Goal: Information Seeking & Learning: Learn about a topic

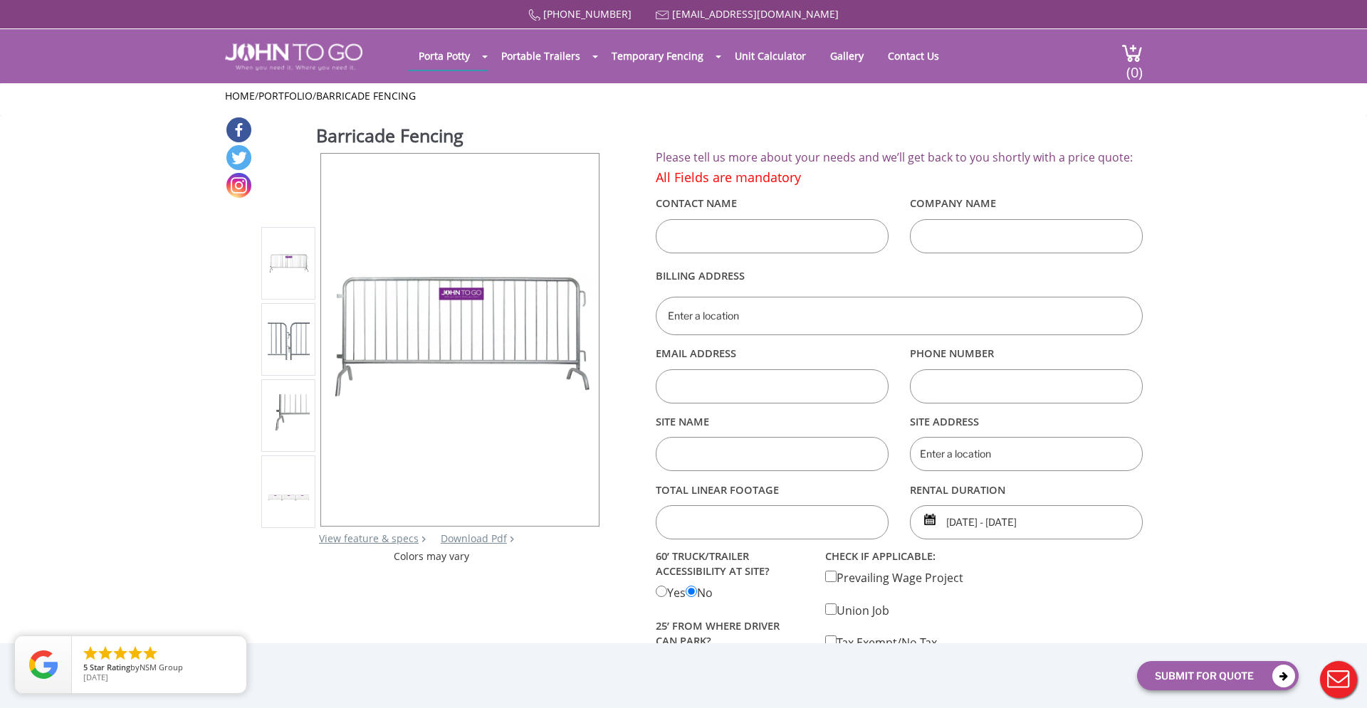
scroll to position [2, 0]
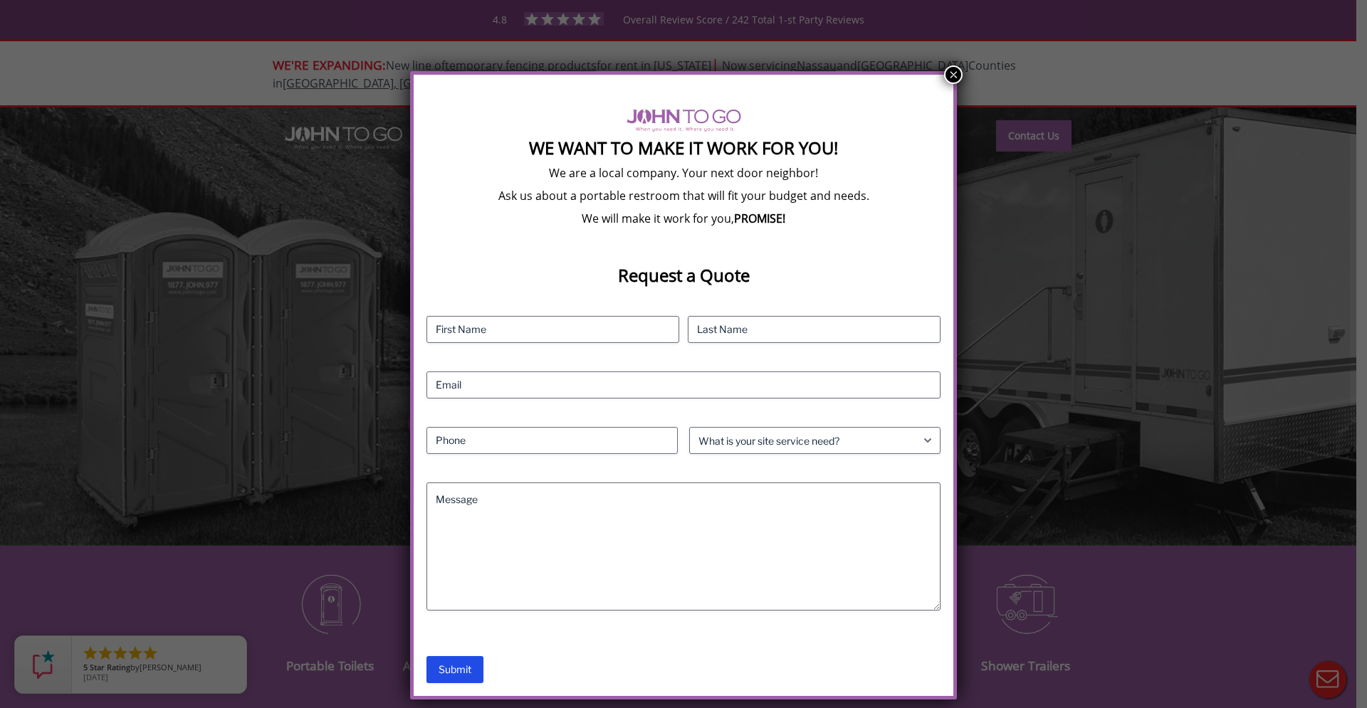
drag, startPoint x: 952, startPoint y: 78, endPoint x: 706, endPoint y: 56, distance: 246.6
click at [952, 78] on button "×" at bounding box center [953, 75] width 19 height 19
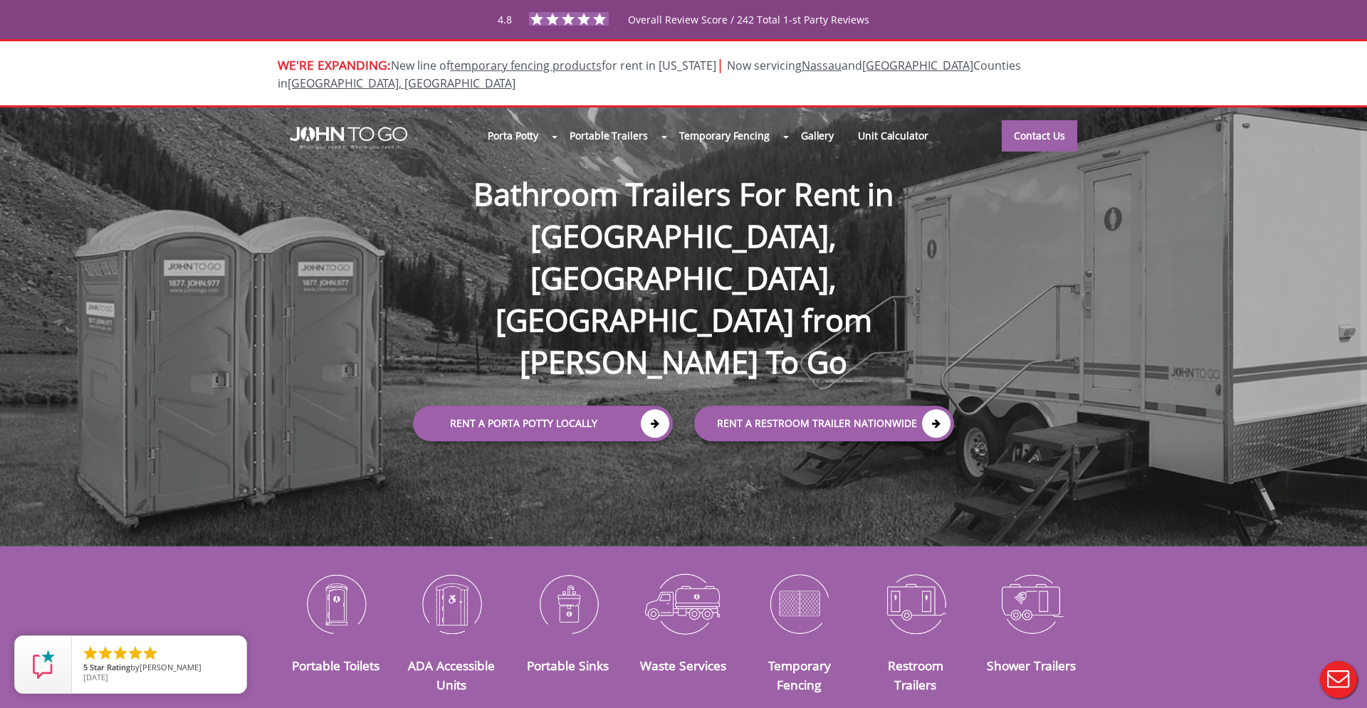
drag, startPoint x: 325, startPoint y: 71, endPoint x: 274, endPoint y: 48, distance: 55.7
click at [324, 70] on span "WE'RE EXPANDING:" at bounding box center [334, 64] width 113 height 17
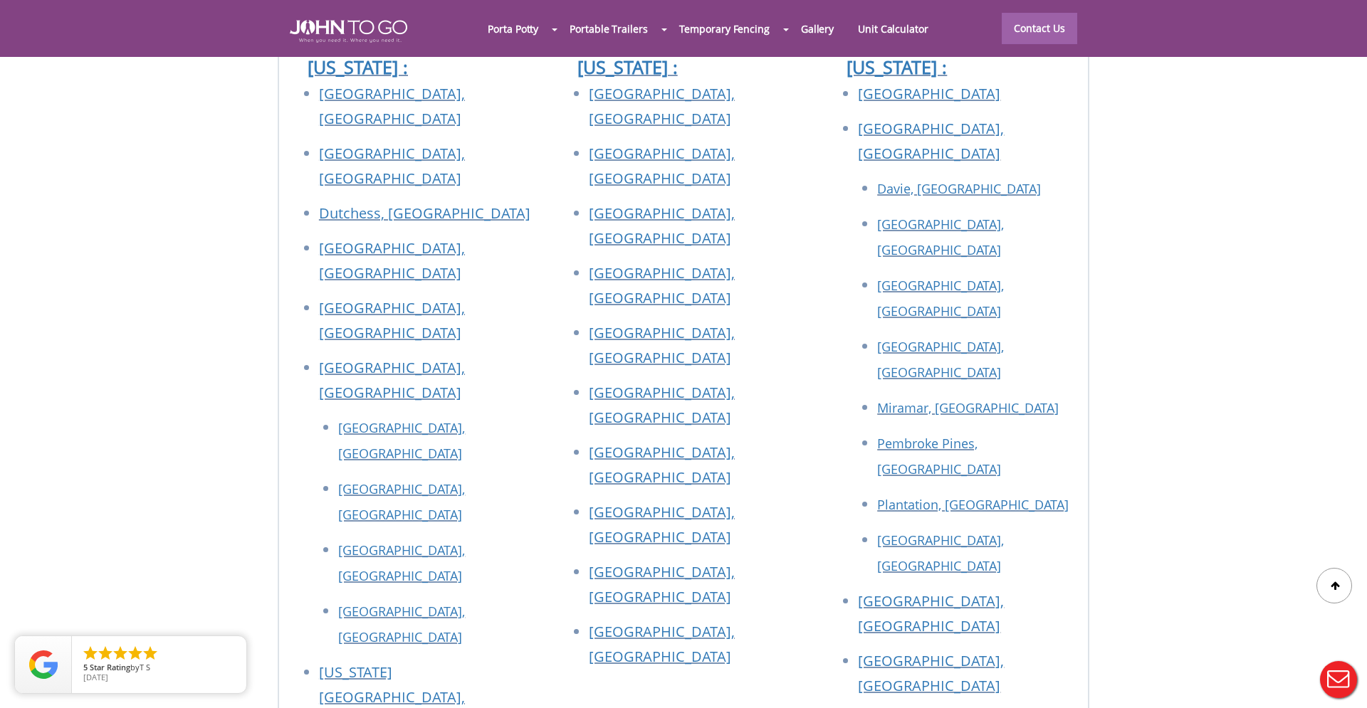
scroll to position [5270, 0]
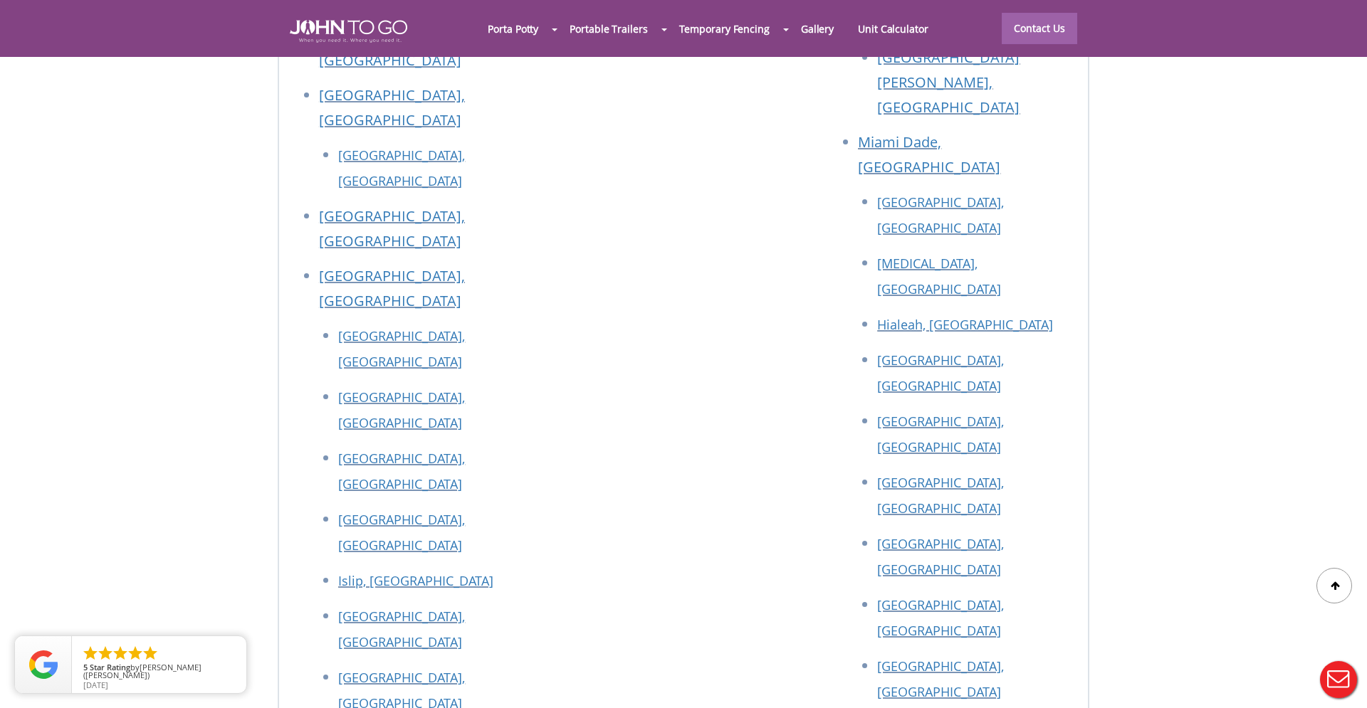
scroll to position [6437, 0]
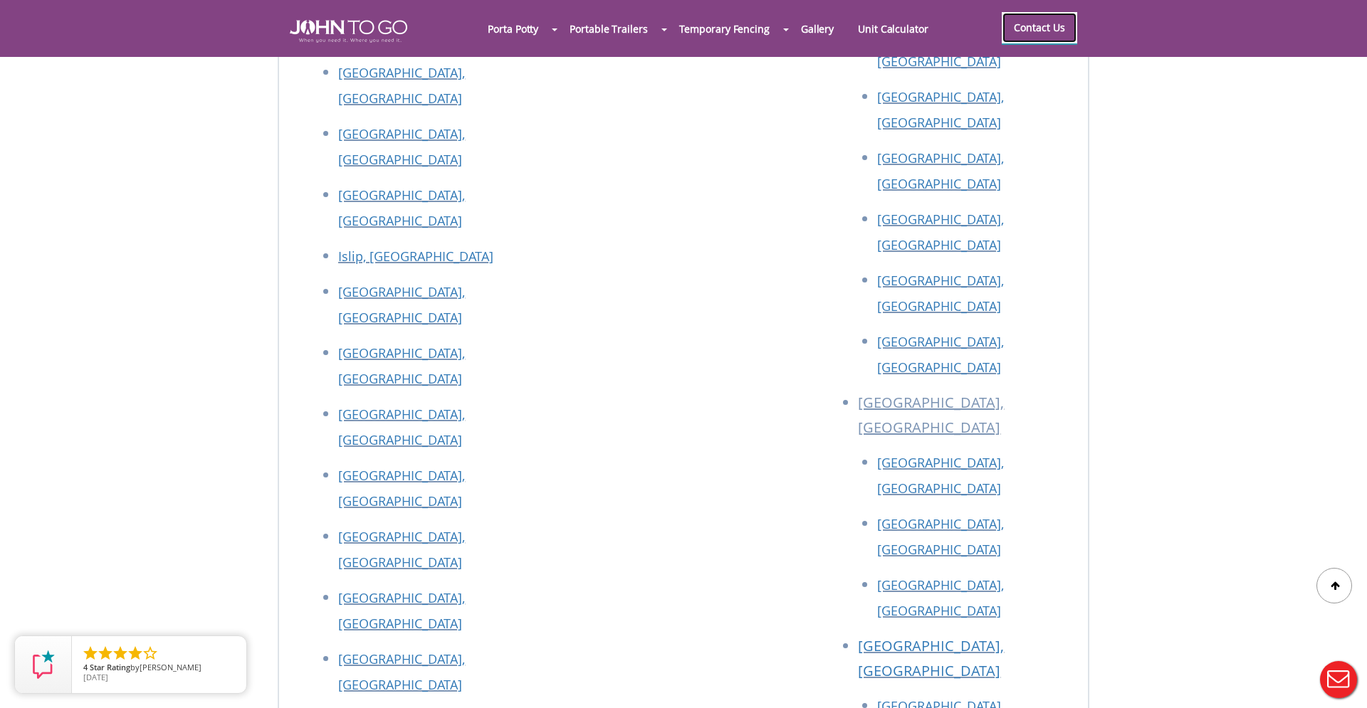
click at [1038, 32] on link "Contact Us" at bounding box center [1039, 27] width 75 height 31
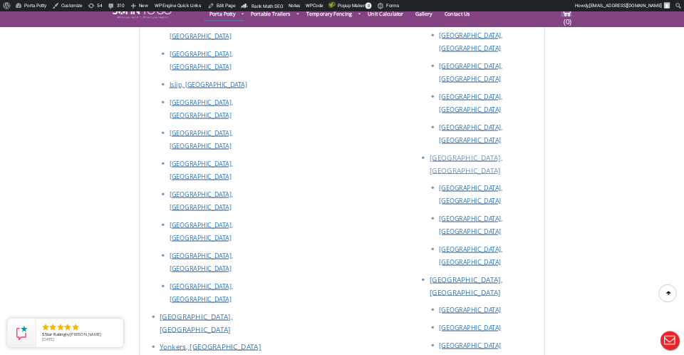
scroll to position [2727, 0]
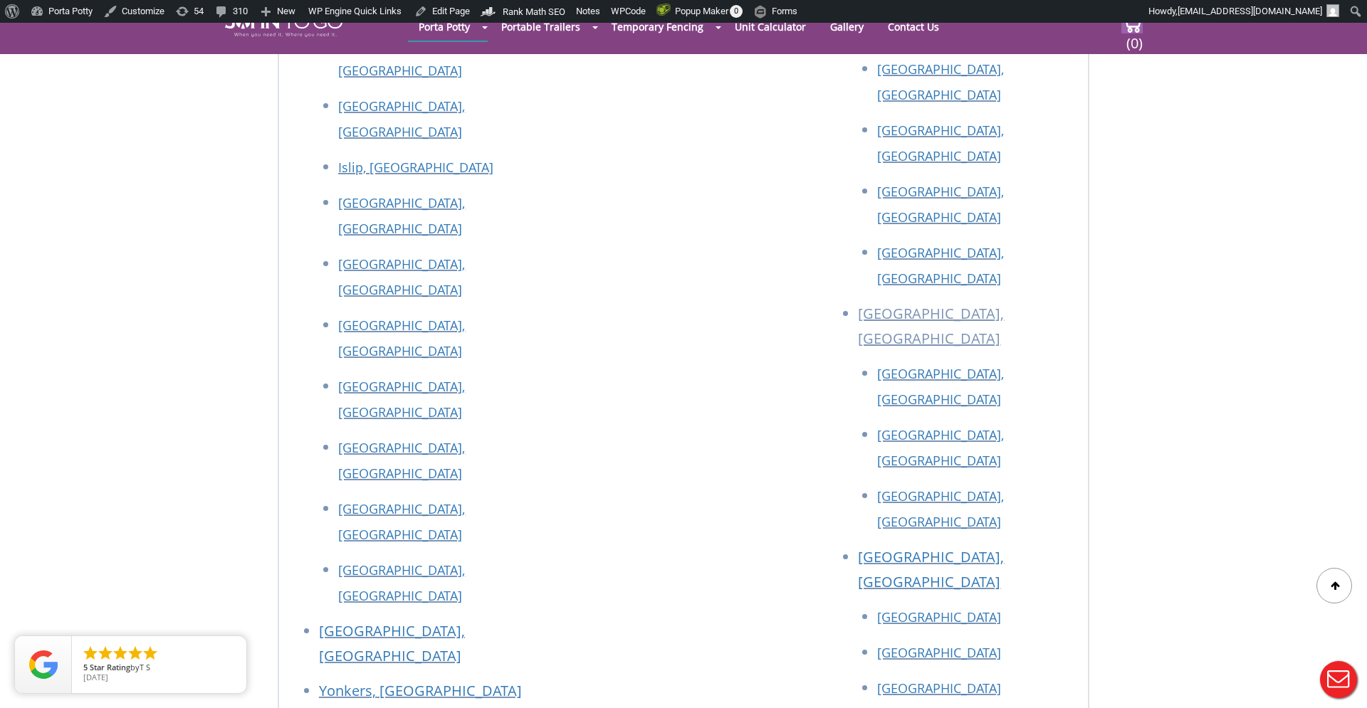
drag, startPoint x: 331, startPoint y: 241, endPoint x: 421, endPoint y: 246, distance: 89.9
copy p "[PHONE_NUMBER]"
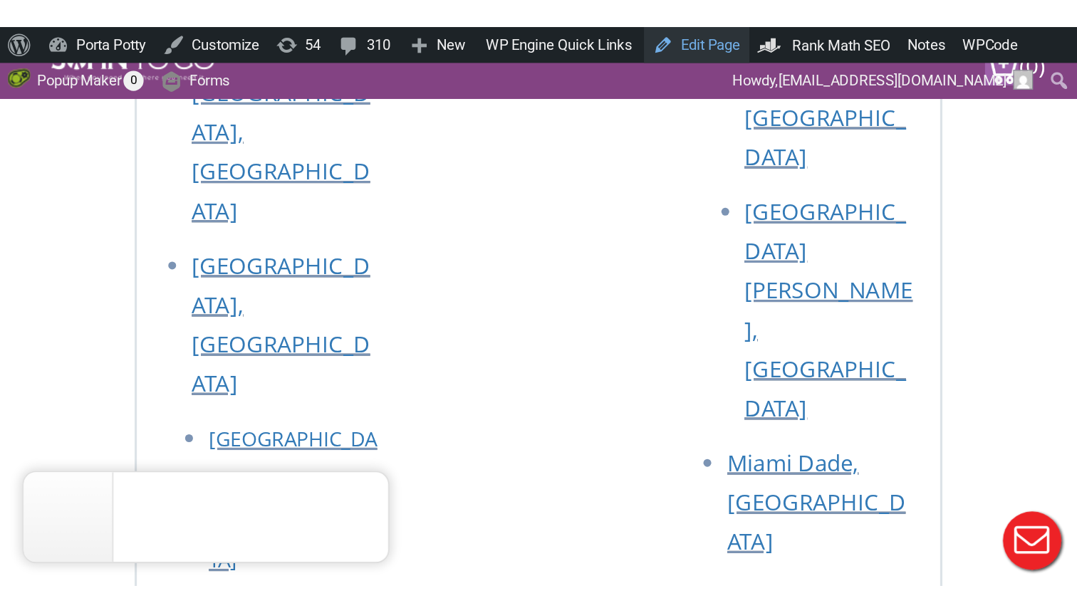
scroll to position [2672, 0]
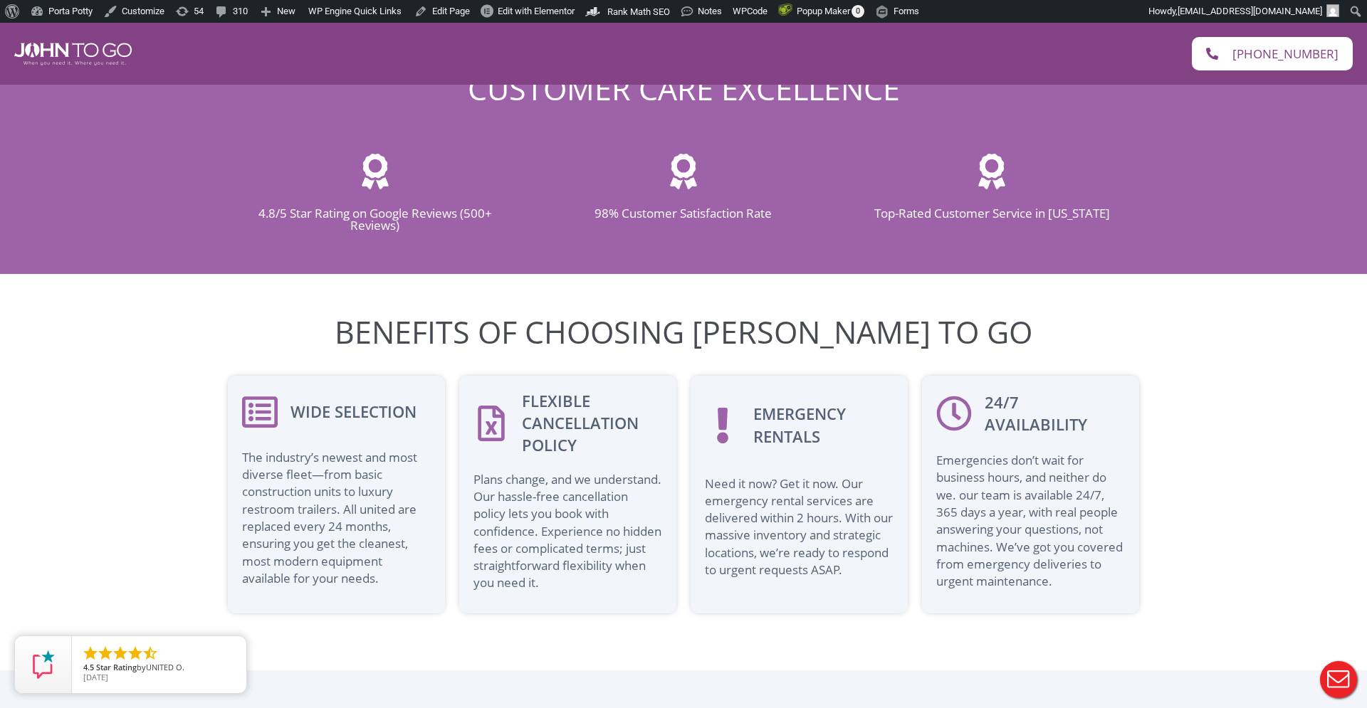
scroll to position [2852, 0]
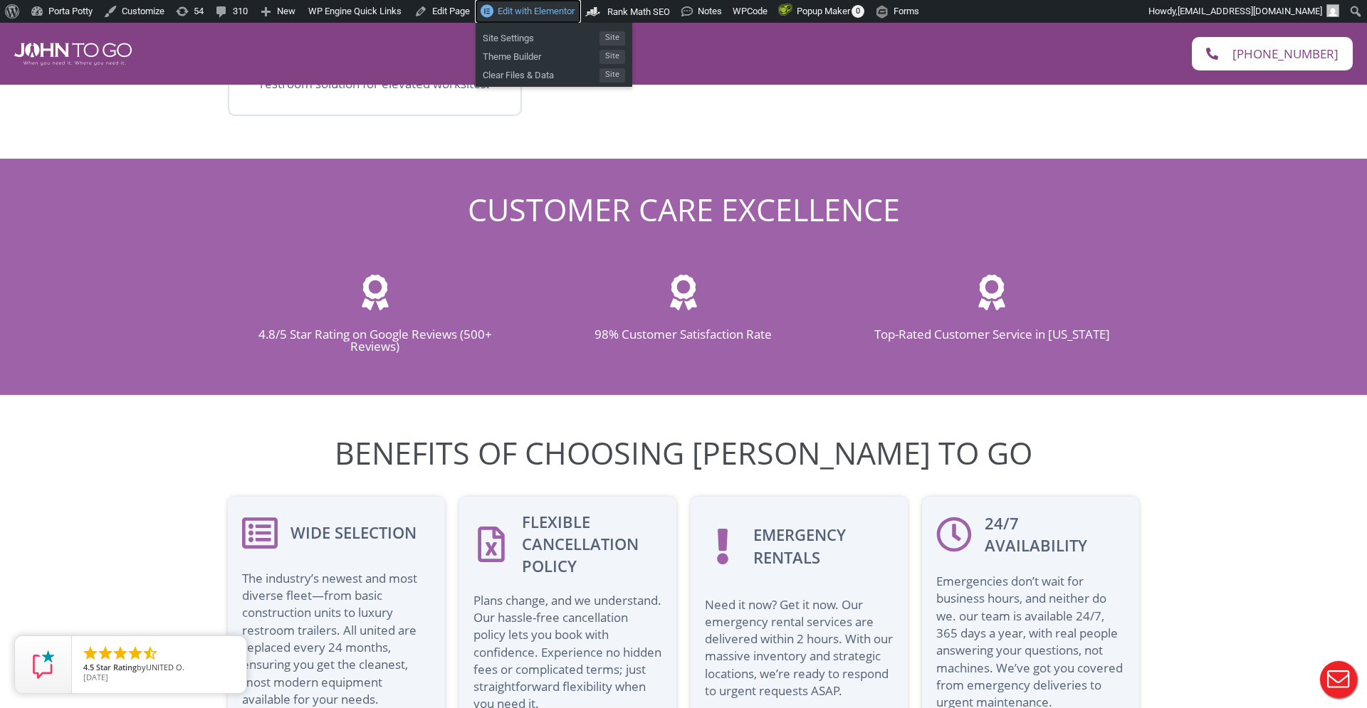
click at [533, 14] on span "Edit with Elementor" at bounding box center [536, 11] width 77 height 11
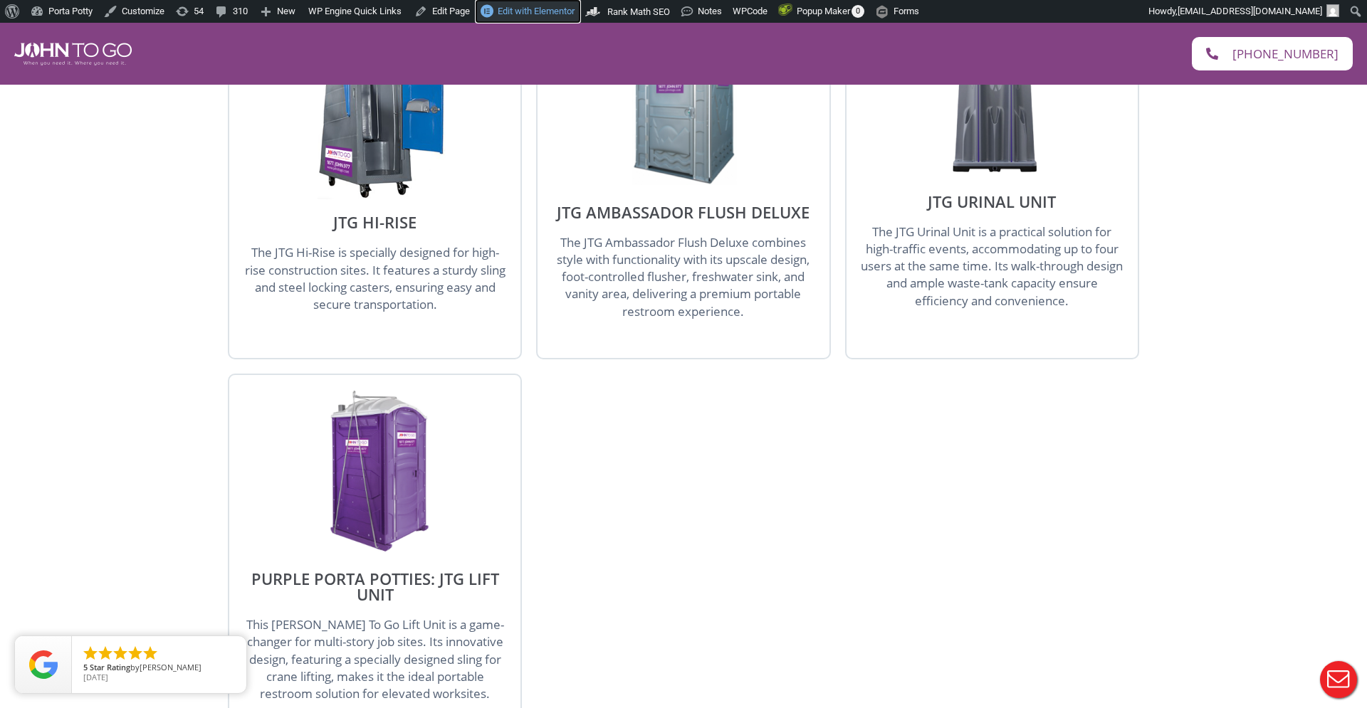
scroll to position [2089, 0]
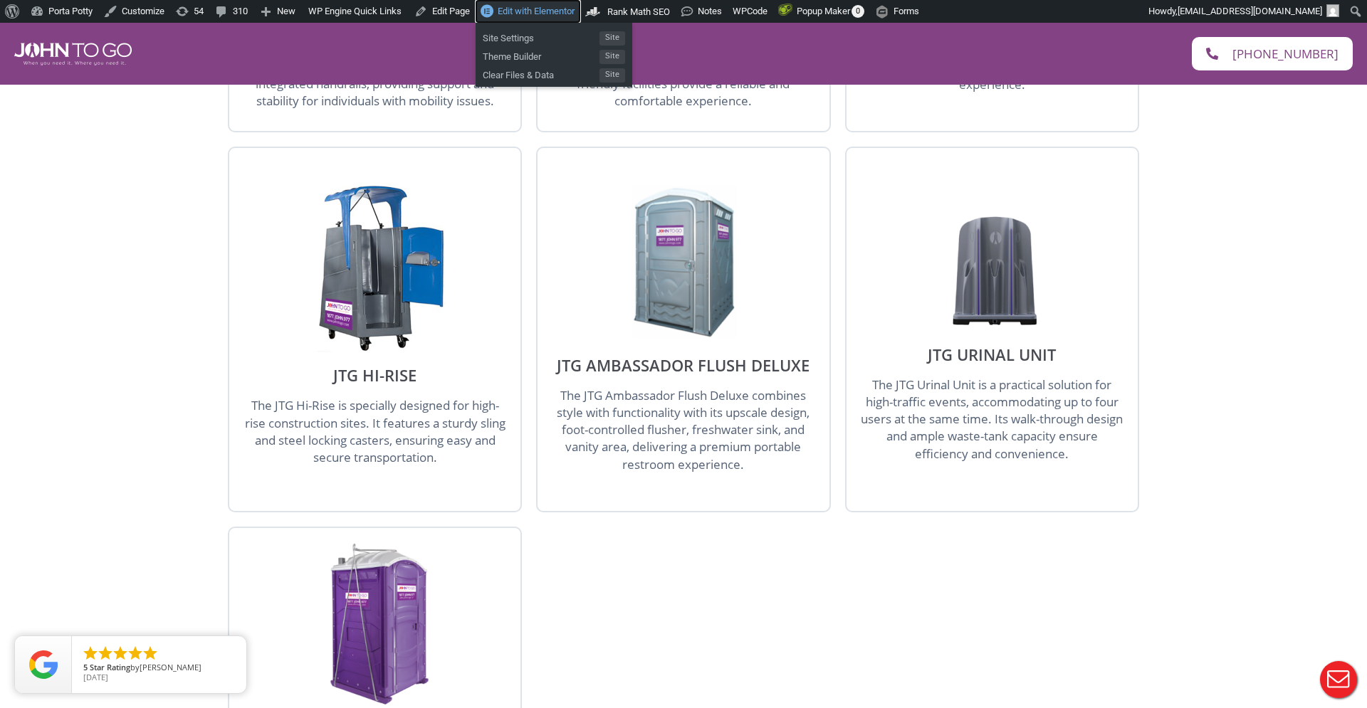
click at [534, 12] on span "Edit with Elementor" at bounding box center [536, 11] width 77 height 11
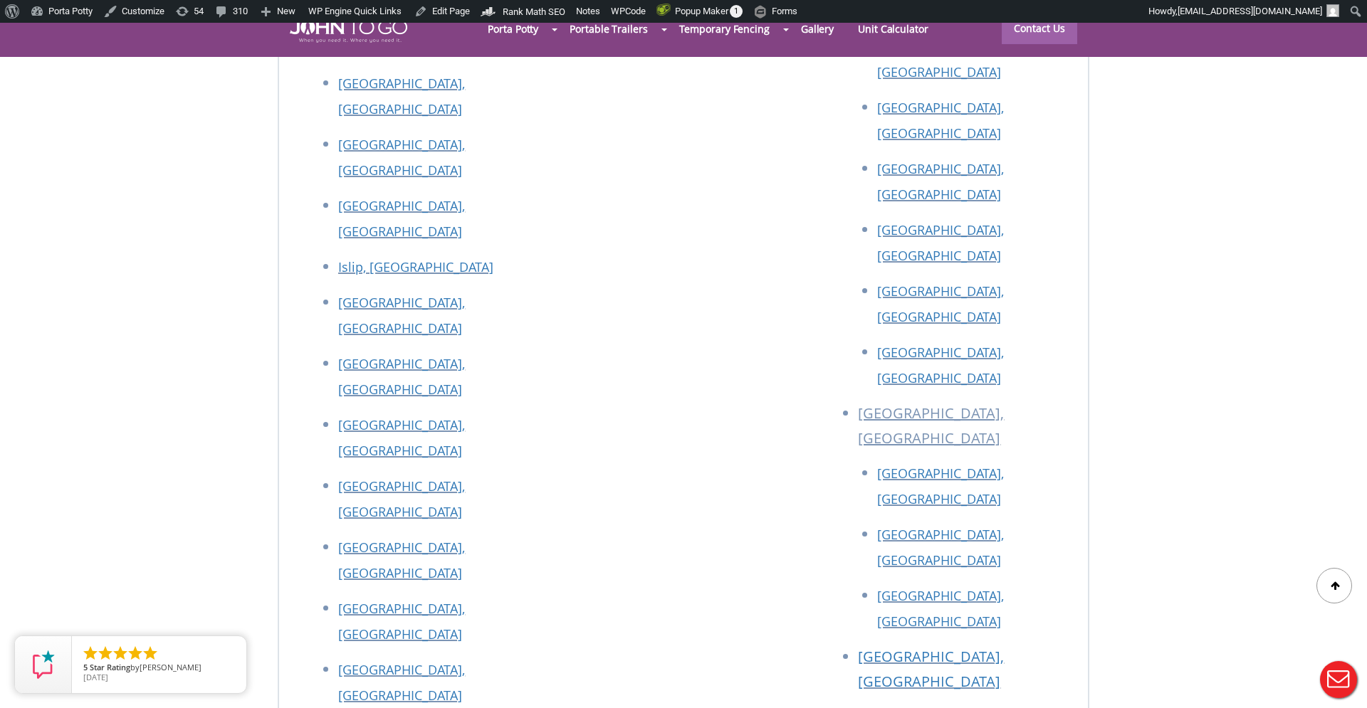
scroll to position [6445, 0]
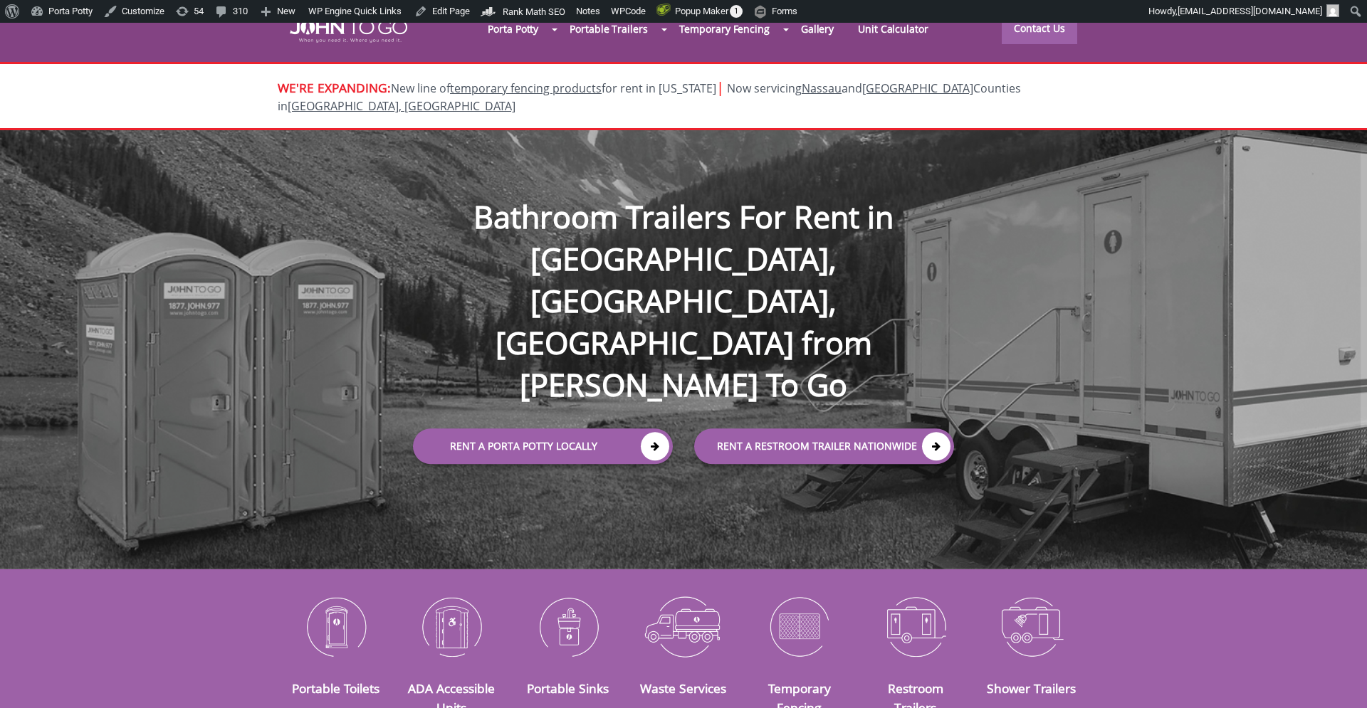
scroll to position [6445, 0]
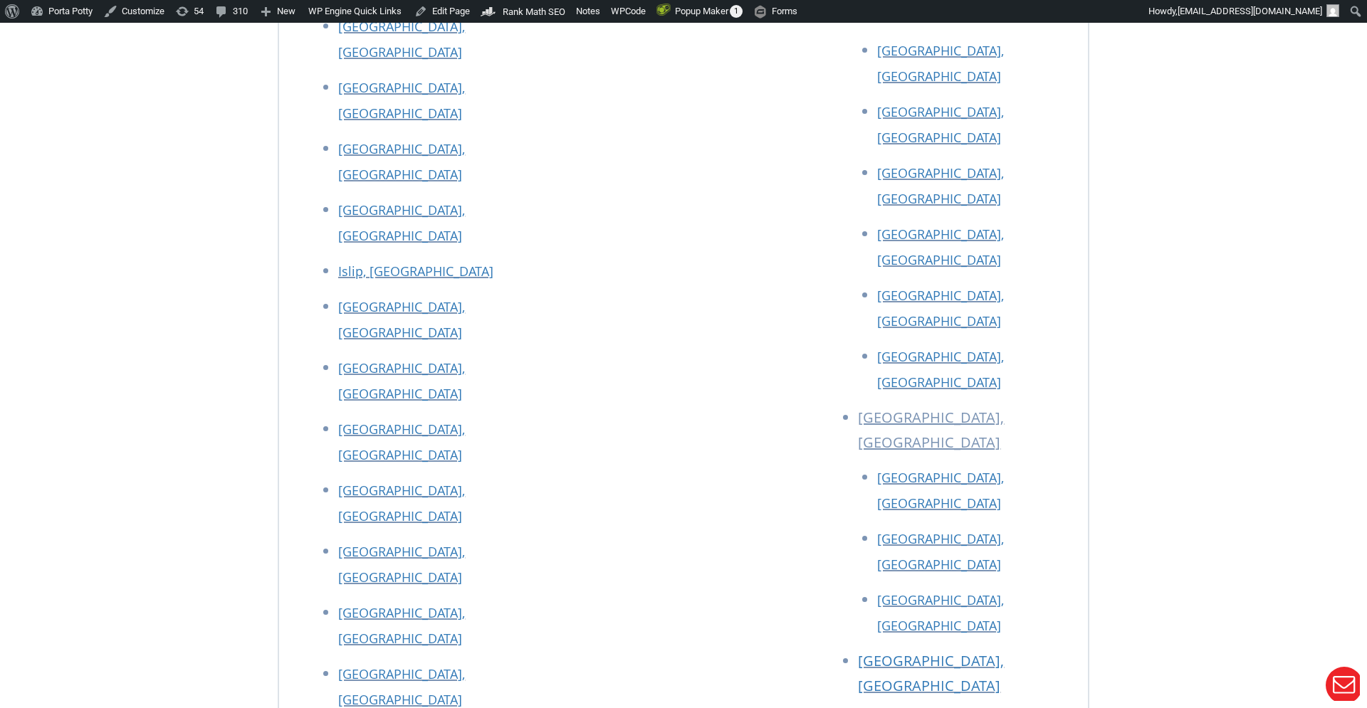
scroll to position [6445, 0]
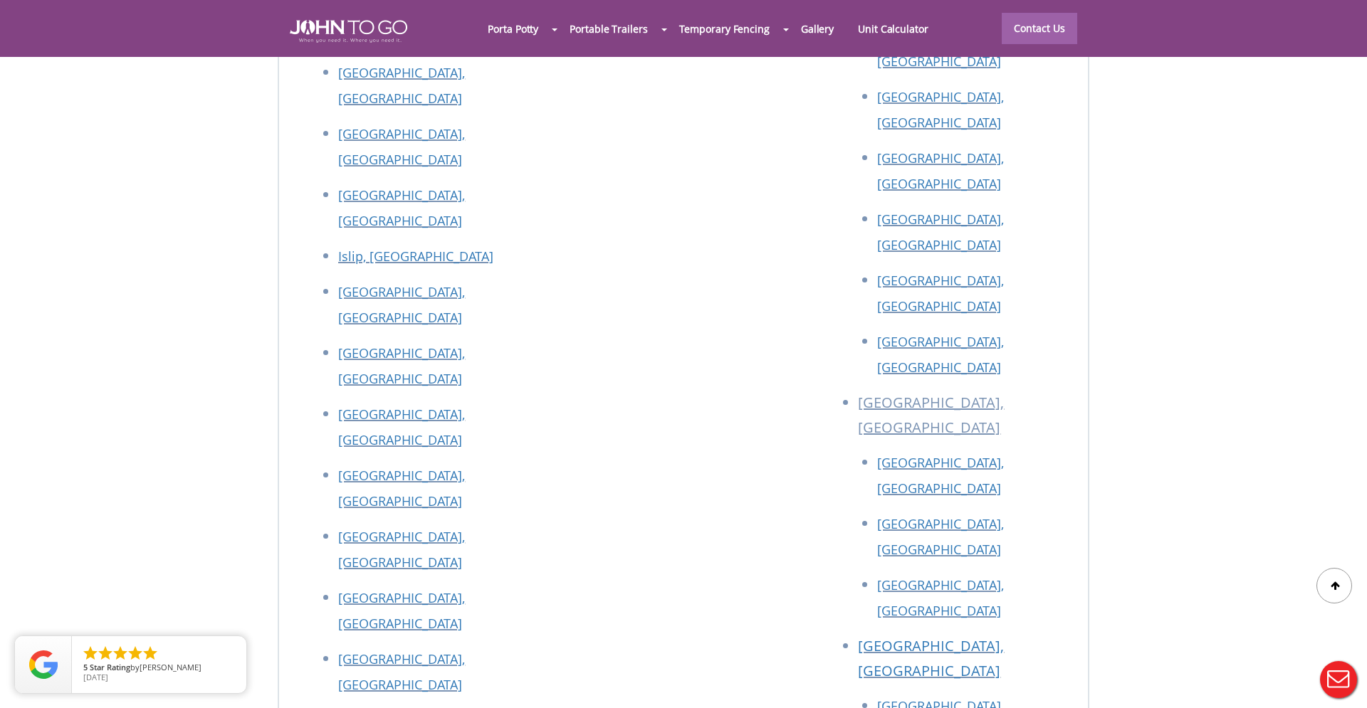
scroll to position [6391, 0]
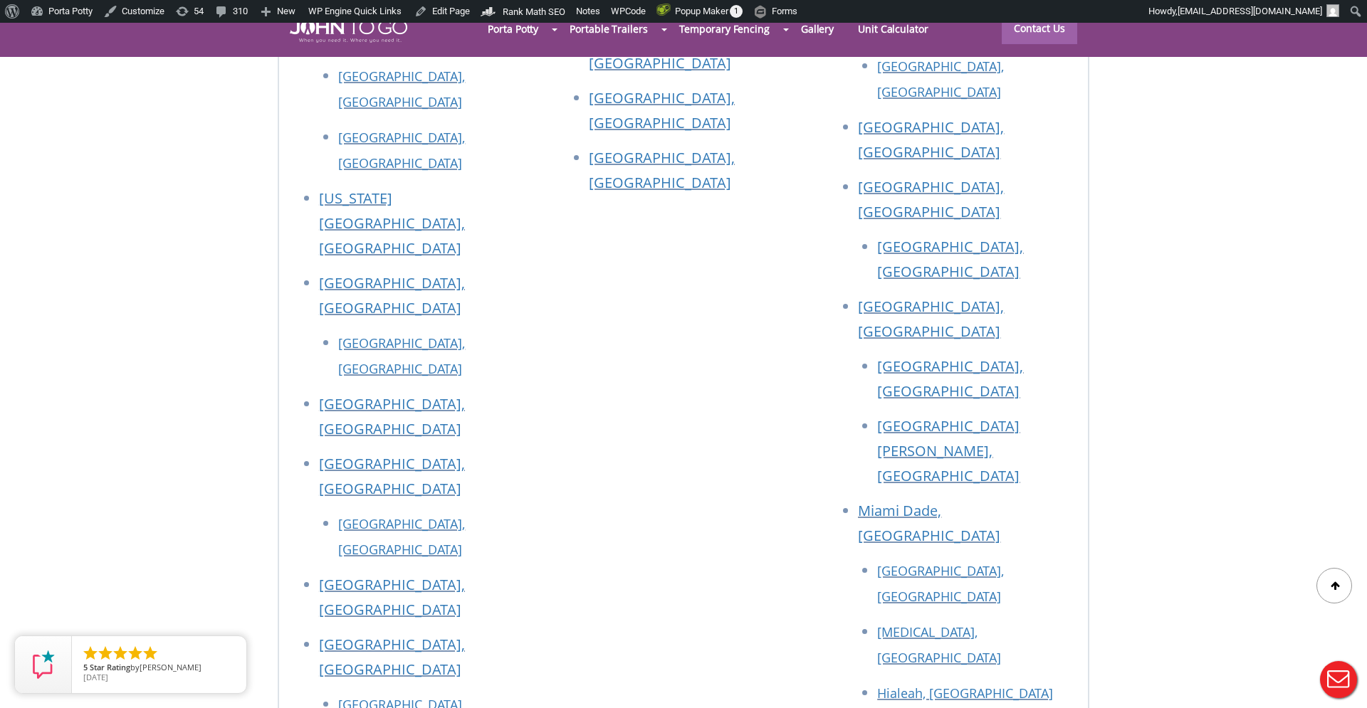
scroll to position [6460, 0]
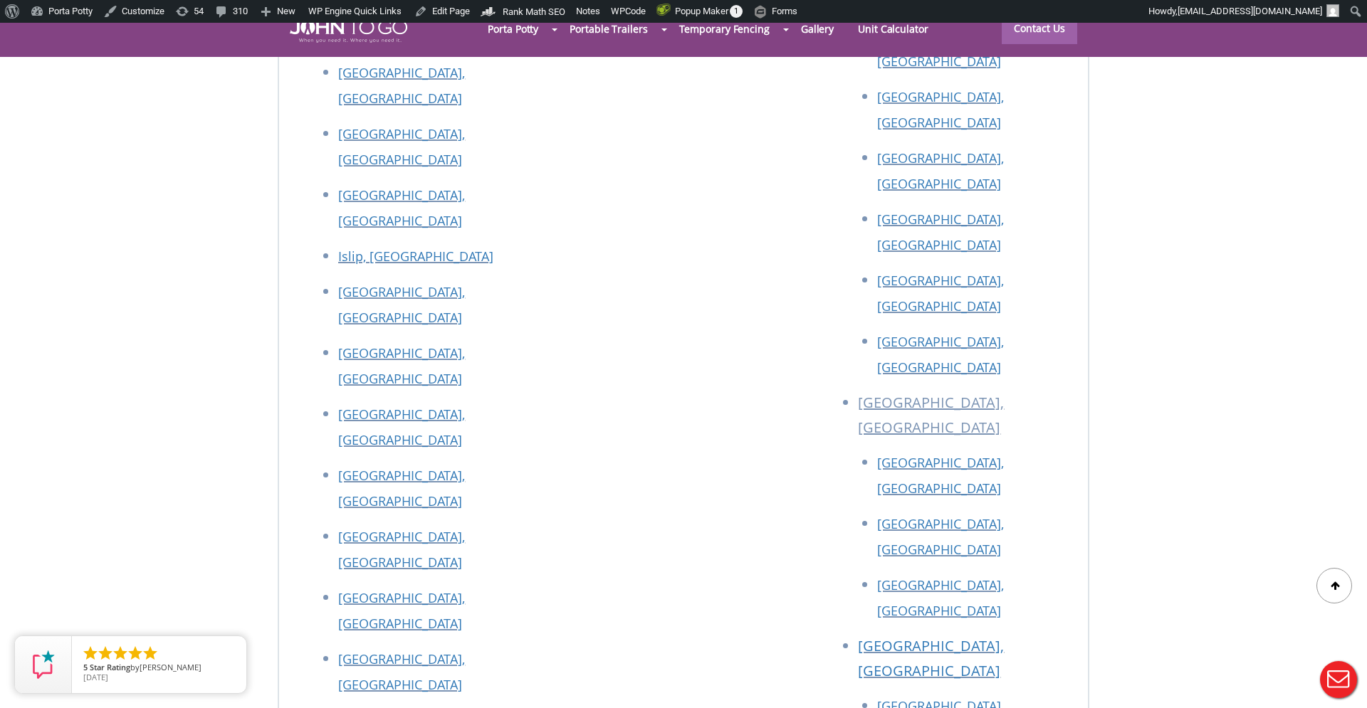
drag, startPoint x: 436, startPoint y: 240, endPoint x: 330, endPoint y: 245, distance: 106.9
copy p "(845) 622-7758"
click at [406, 245] on div at bounding box center [683, 354] width 1367 height 708
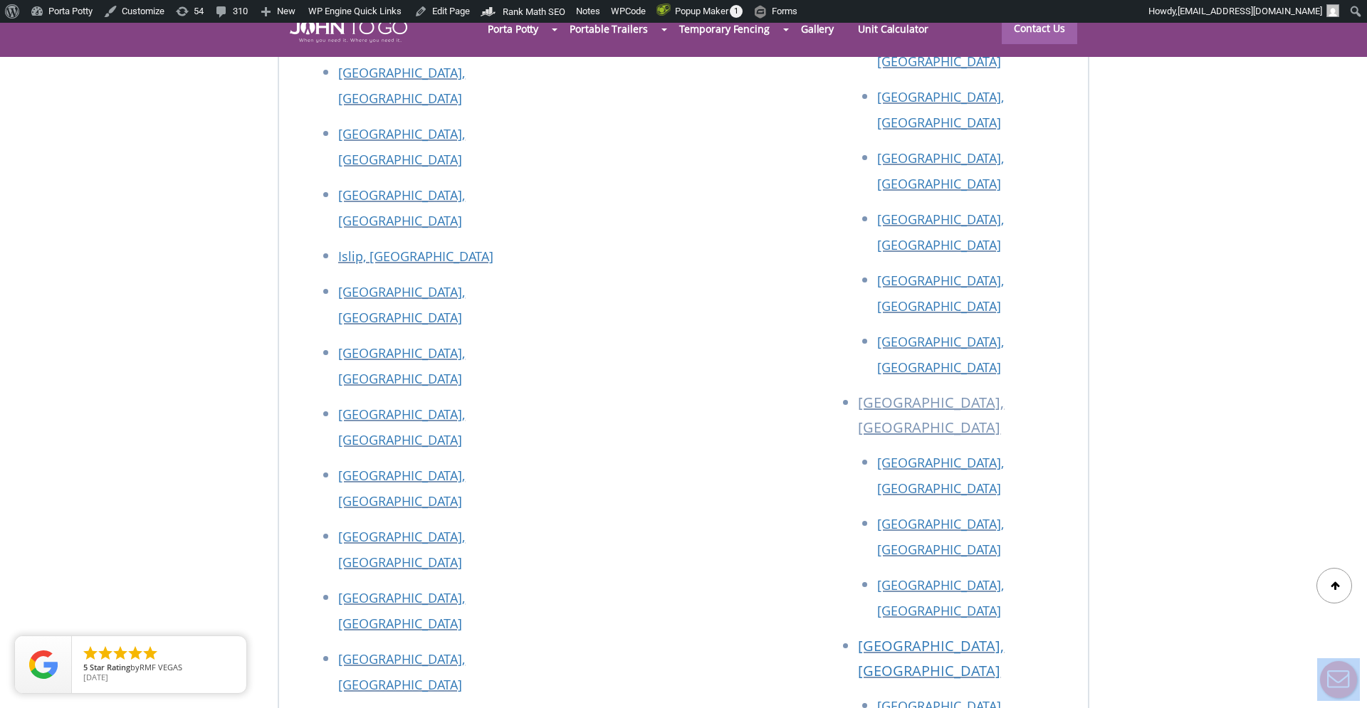
click at [406, 244] on div at bounding box center [683, 354] width 1367 height 708
drag, startPoint x: 368, startPoint y: 241, endPoint x: 419, endPoint y: 246, distance: 50.8
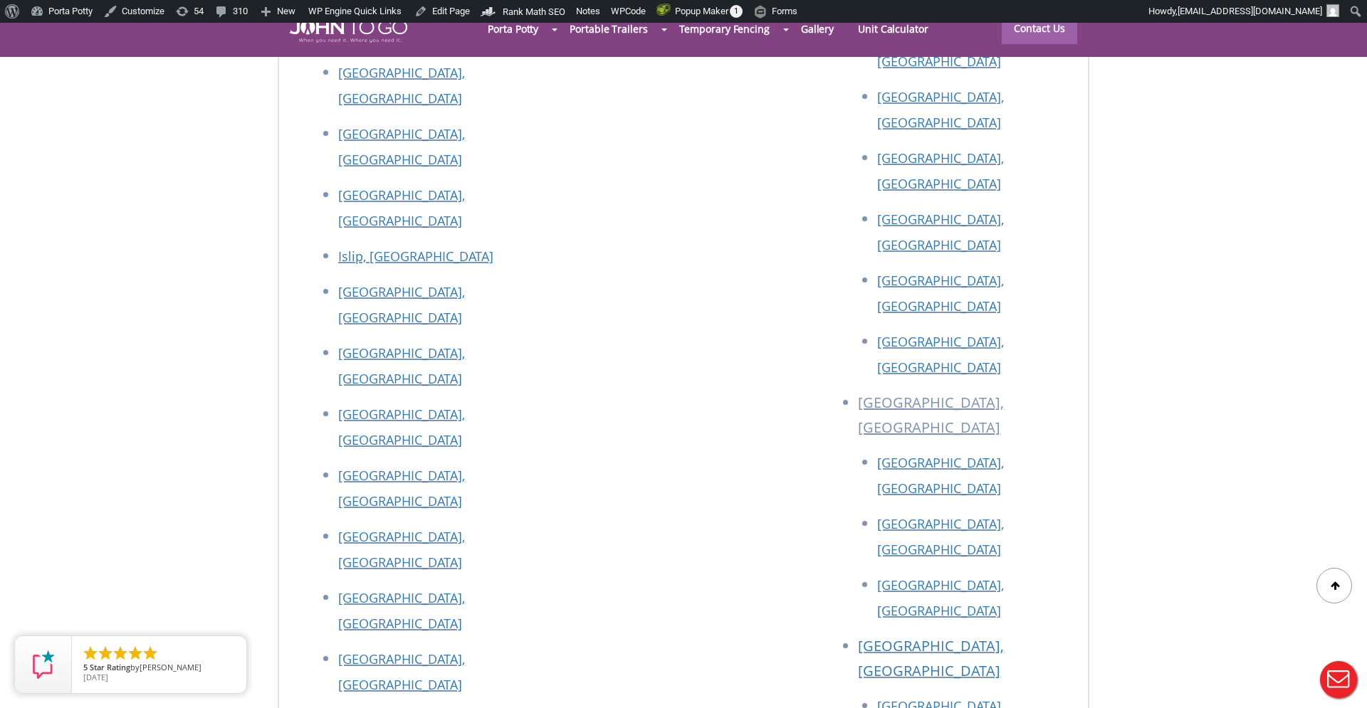
copy p "622-7758"
click at [12, 13] on span "Toolbar" at bounding box center [10, 10] width 11 height 20
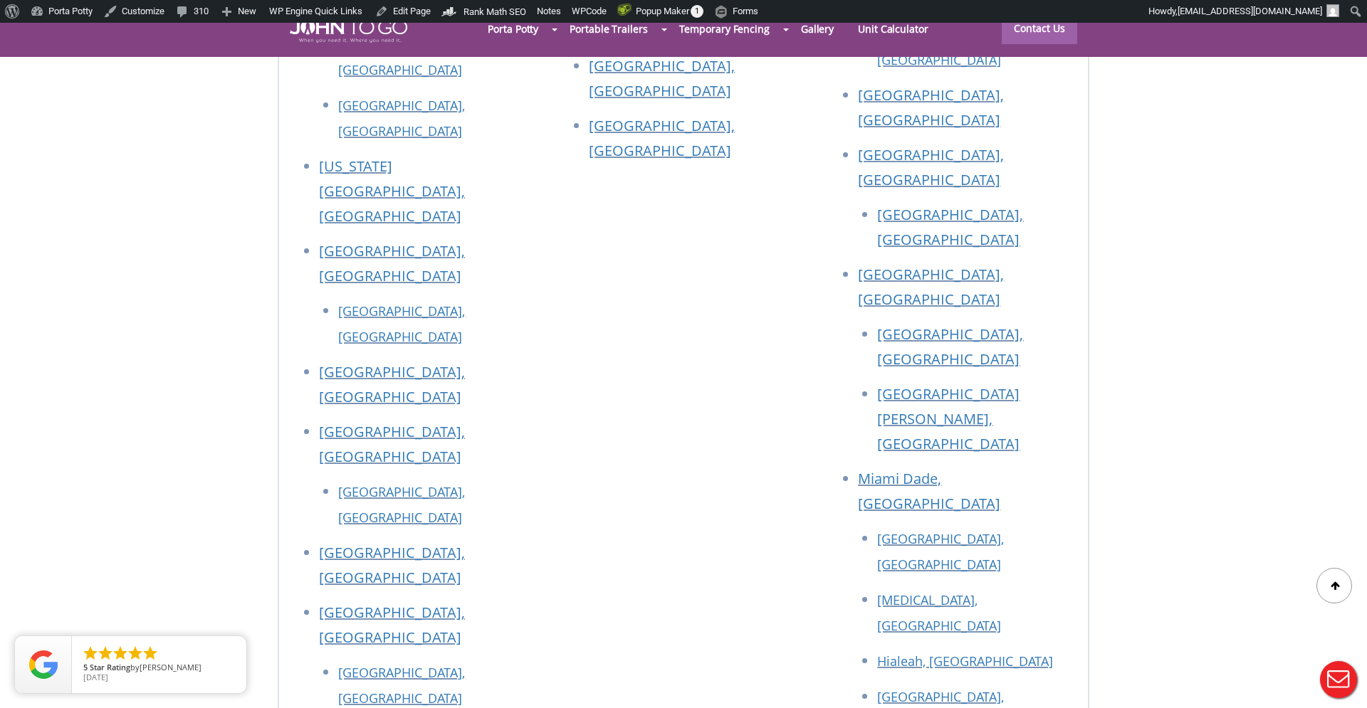
scroll to position [5725, 0]
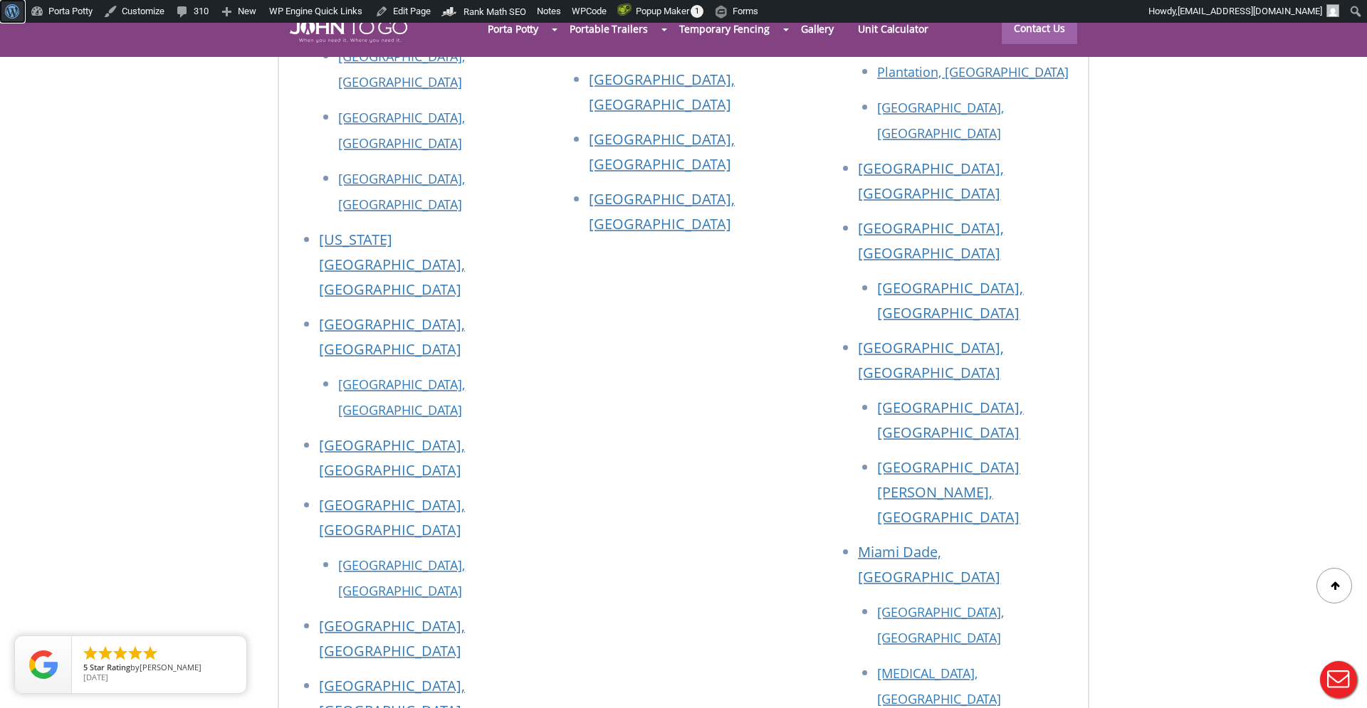
click at [14, 14] on span "Toolbar" at bounding box center [10, 10] width 11 height 20
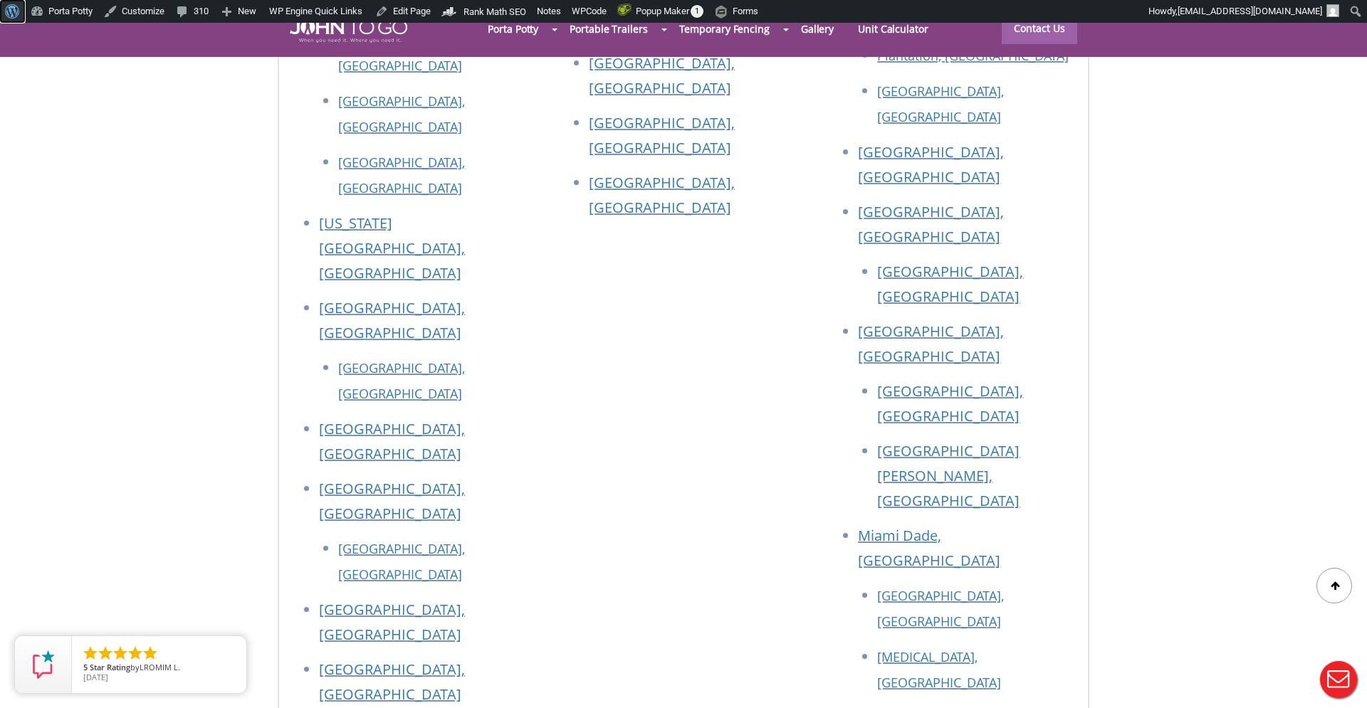
scroll to position [5743, 0]
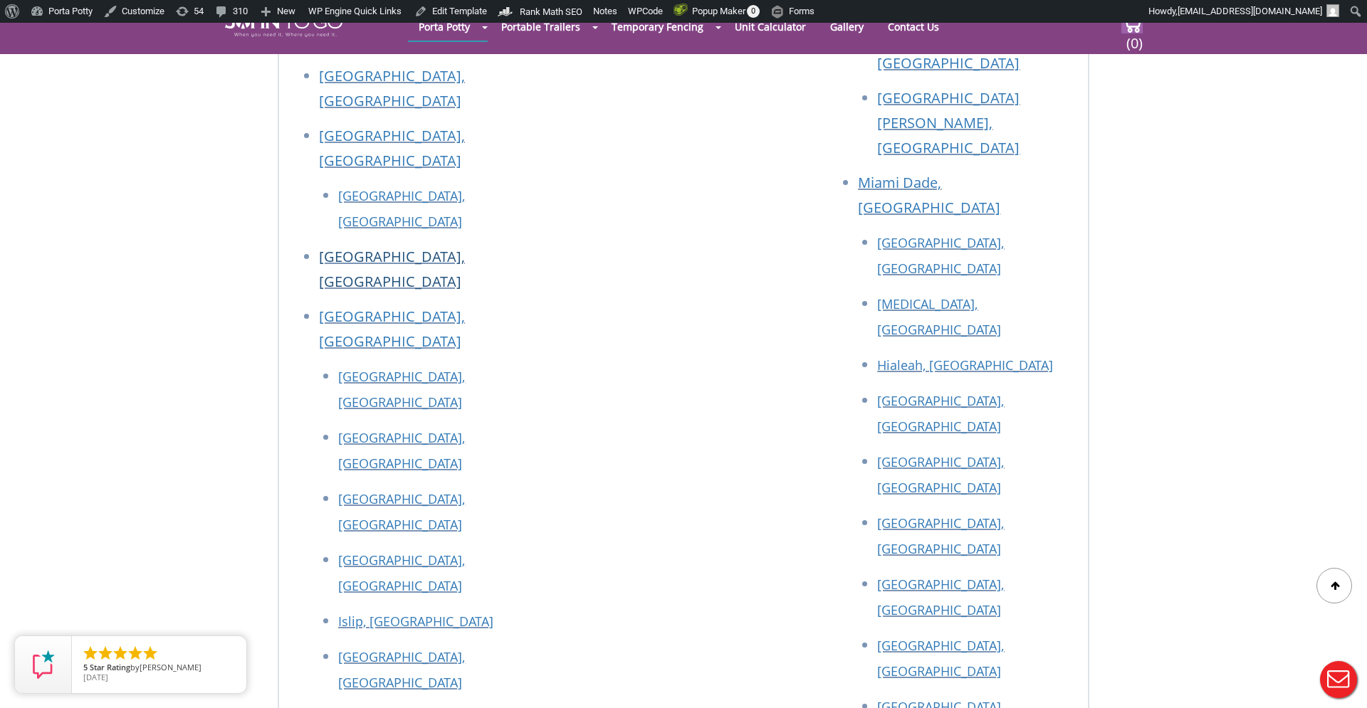
scroll to position [2669, 0]
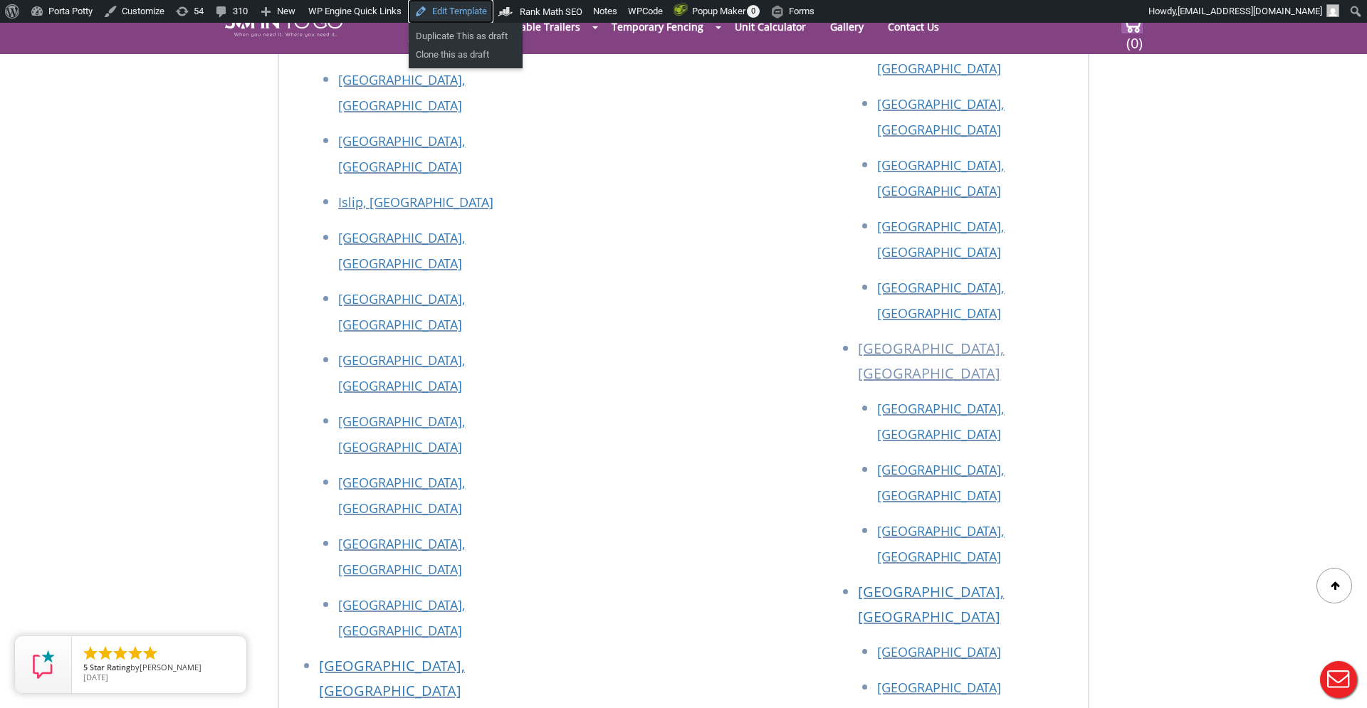
click at [483, 6] on link "Edit Template" at bounding box center [451, 11] width 84 height 23
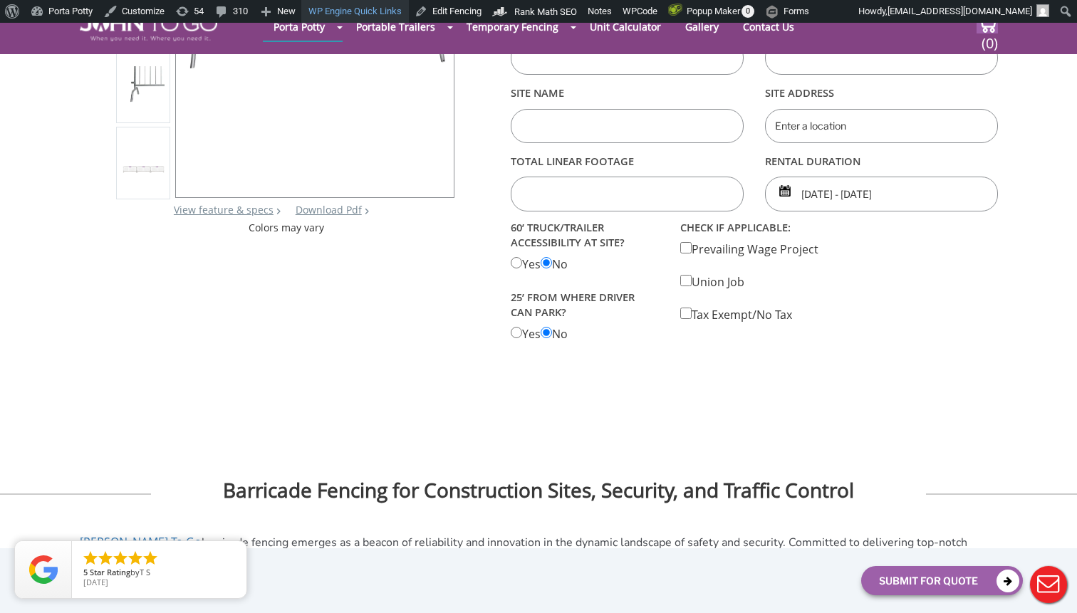
scroll to position [338, 0]
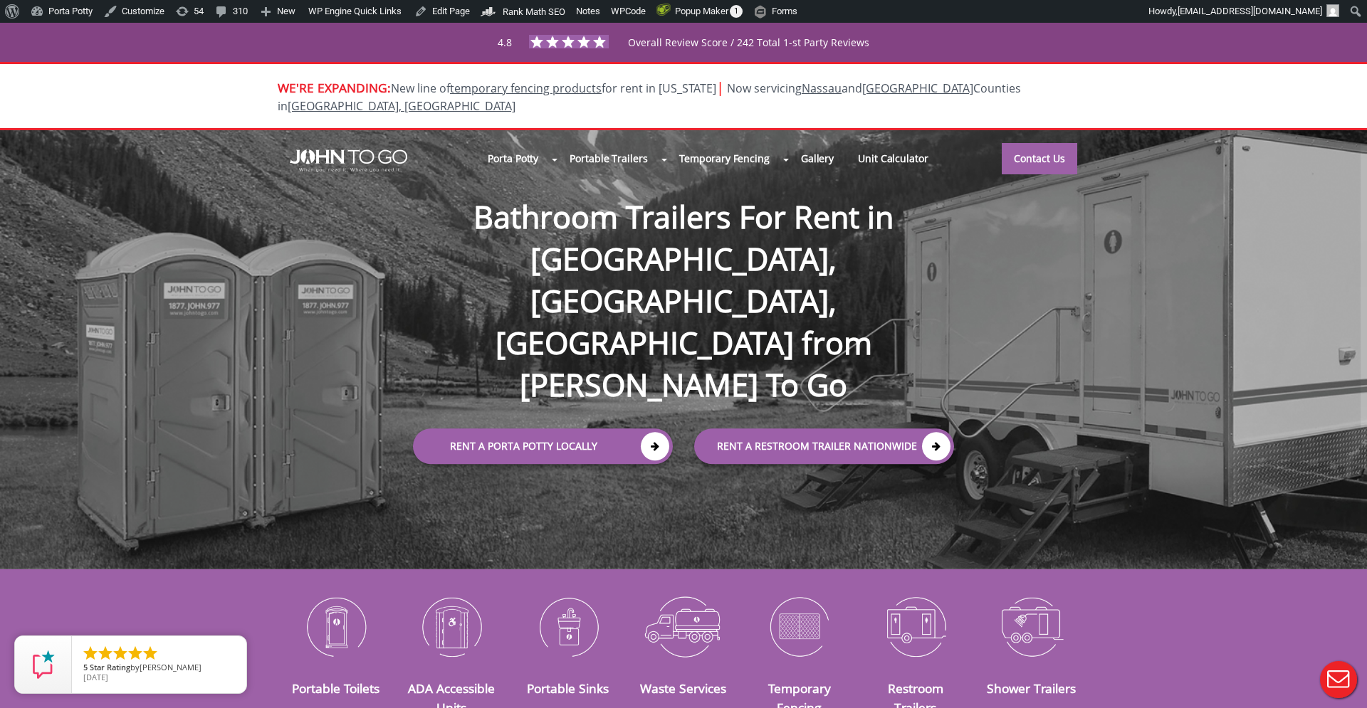
click at [666, 46] on span "Overall Review Score / 242 Total 1-st Party Reviews" at bounding box center [748, 57] width 241 height 42
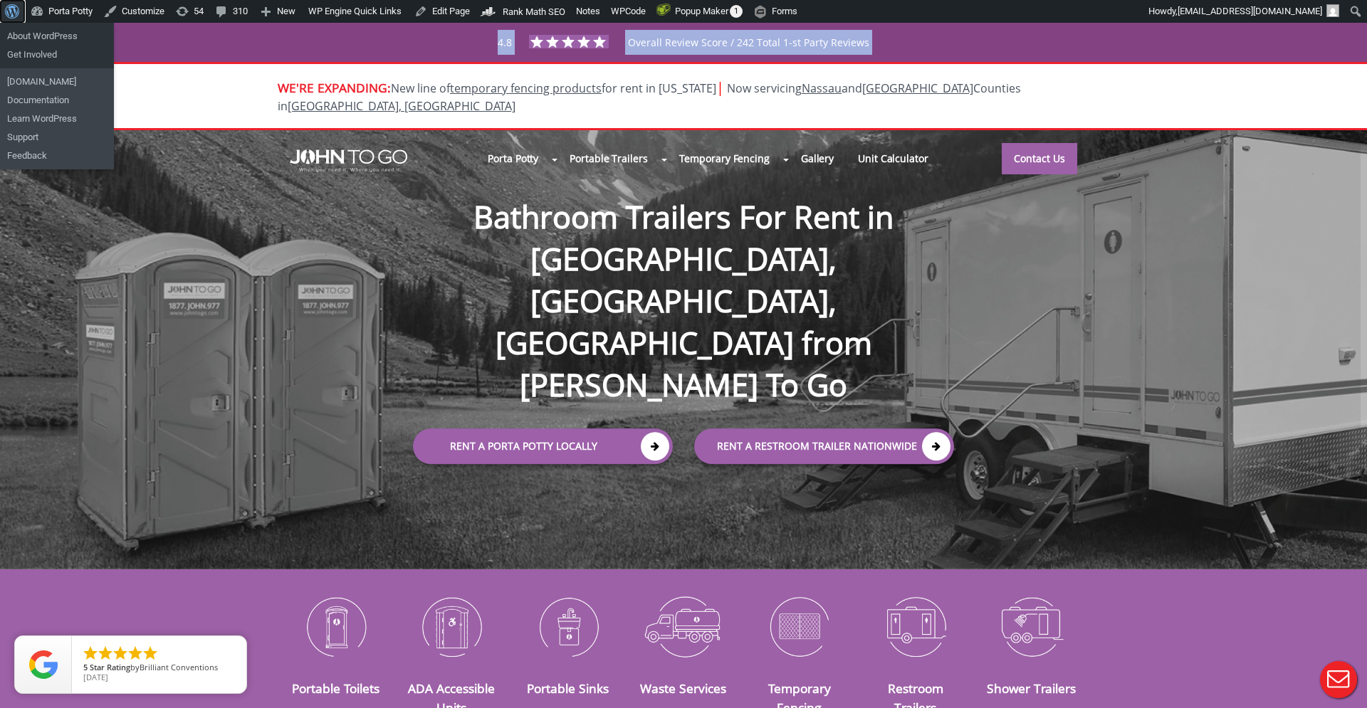
click at [13, 10] on span "Toolbar" at bounding box center [10, 10] width 11 height 20
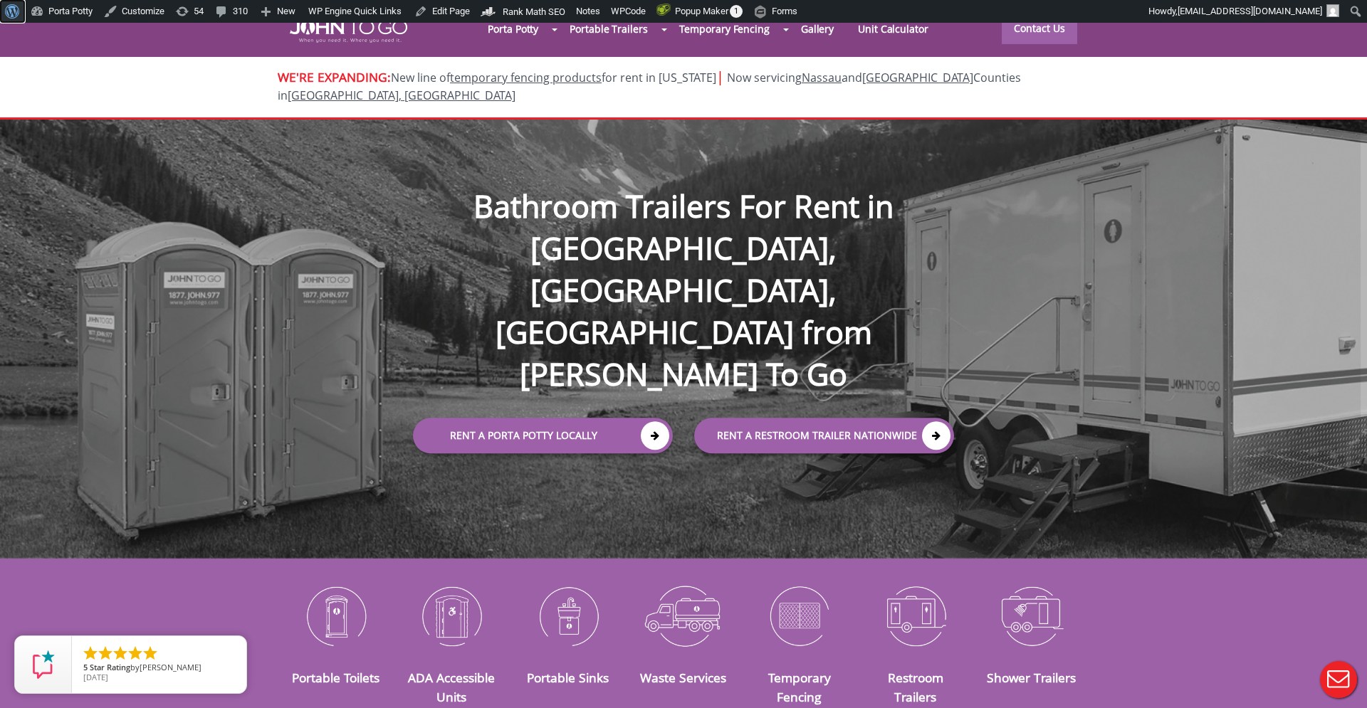
scroll to position [9, 0]
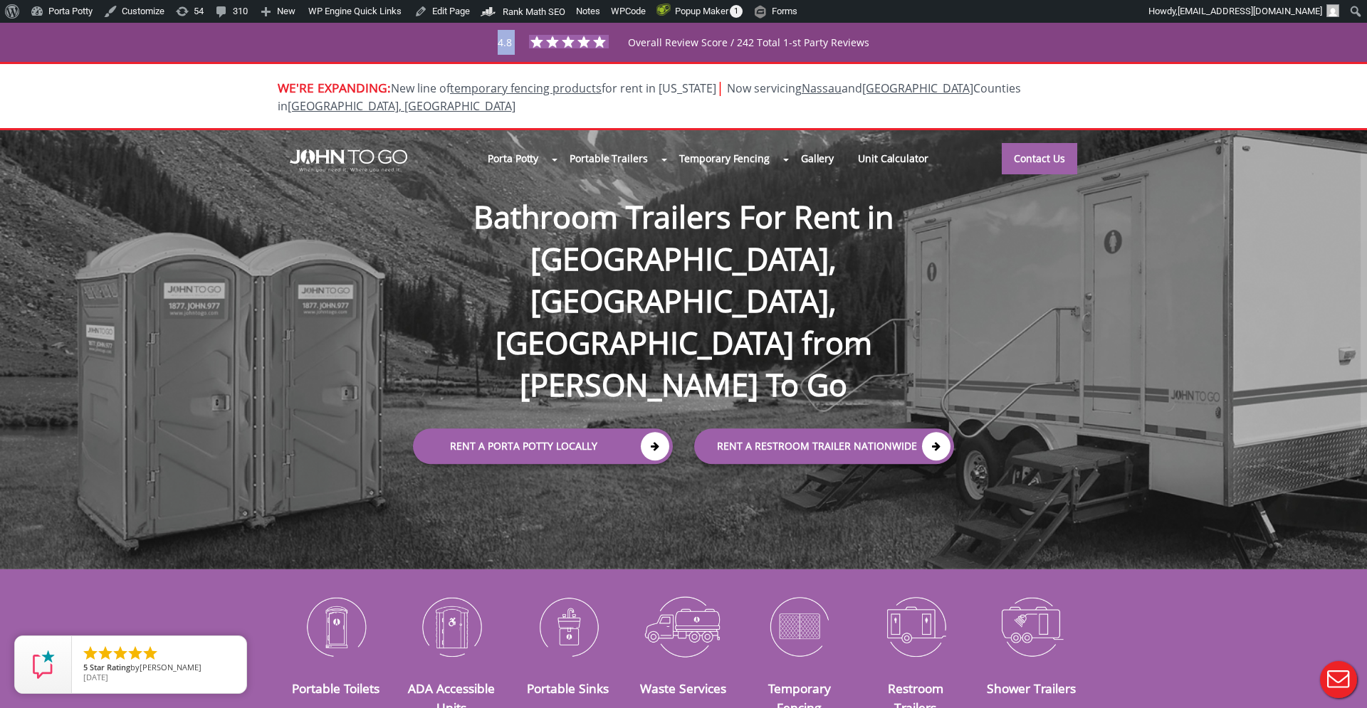
drag, startPoint x: 426, startPoint y: 41, endPoint x: 577, endPoint y: 41, distance: 151.7
click at [606, 40] on div "4.8 Overall Review Score / 242 Total 1-st Party Reviews" at bounding box center [684, 42] width 918 height 25
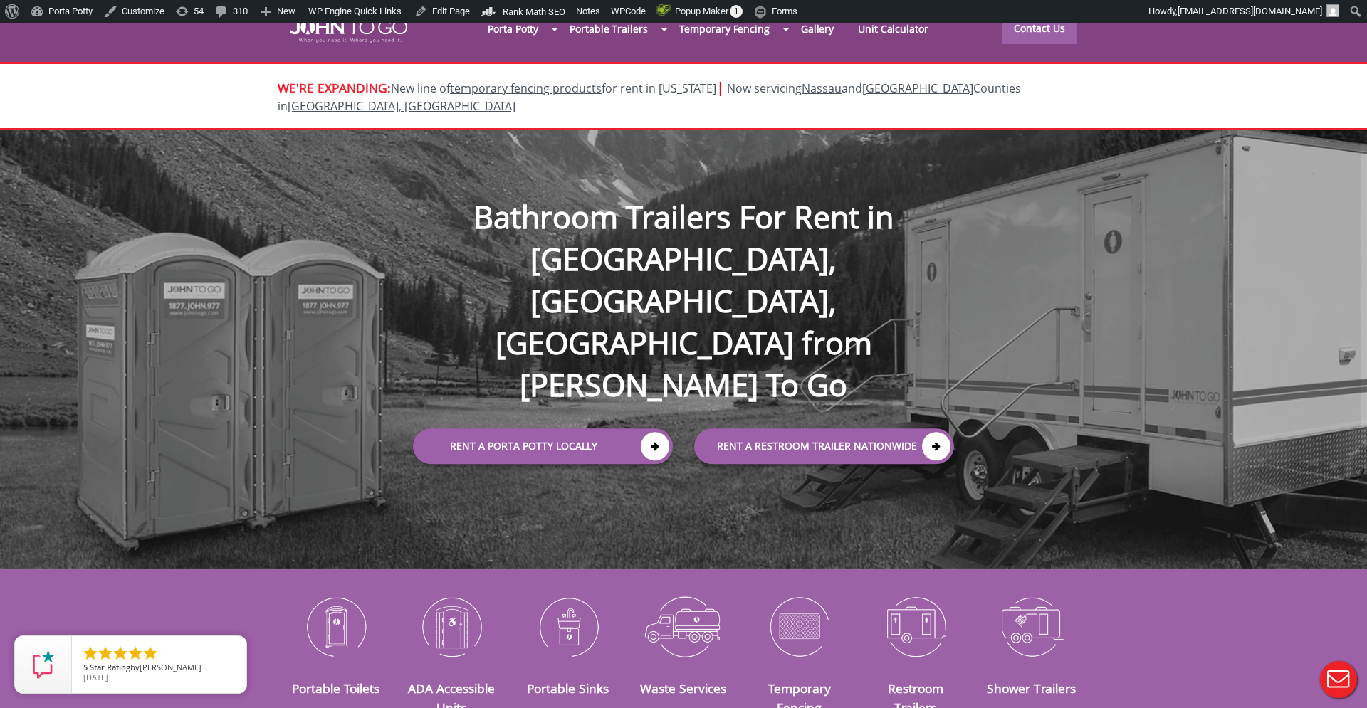
scroll to position [1, 0]
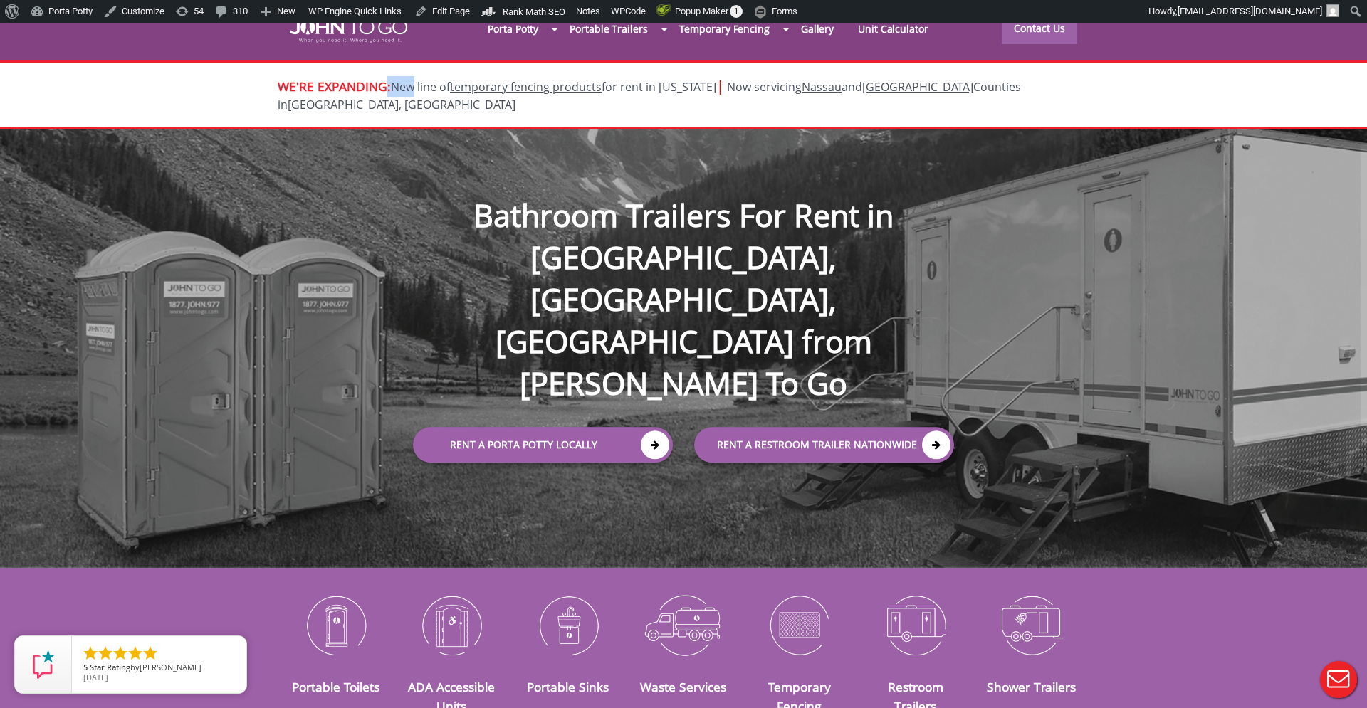
drag, startPoint x: 386, startPoint y: 88, endPoint x: 421, endPoint y: 92, distance: 35.1
click at [421, 92] on div "WE'RE EXPANDING: New line of temporary fencing products for rent in [US_STATE] …" at bounding box center [683, 94] width 833 height 36
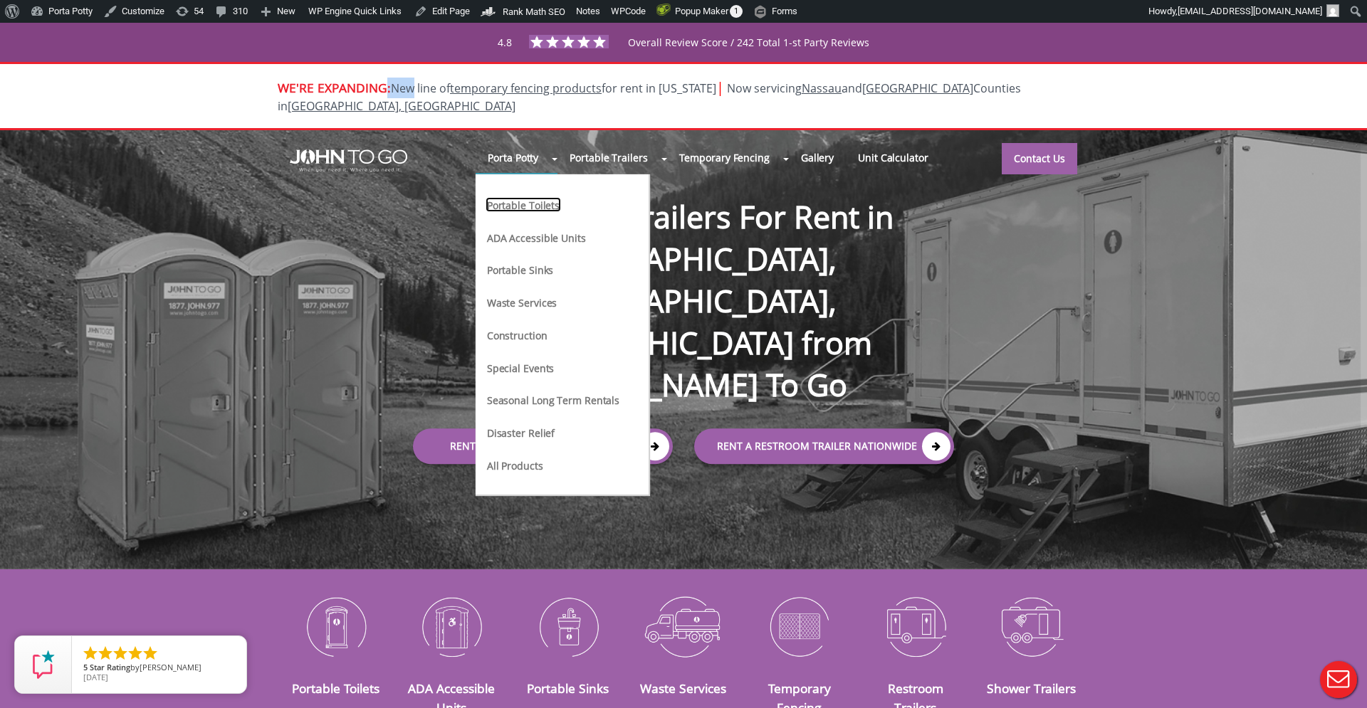
click at [495, 197] on link "Portable Toilets" at bounding box center [523, 204] width 75 height 15
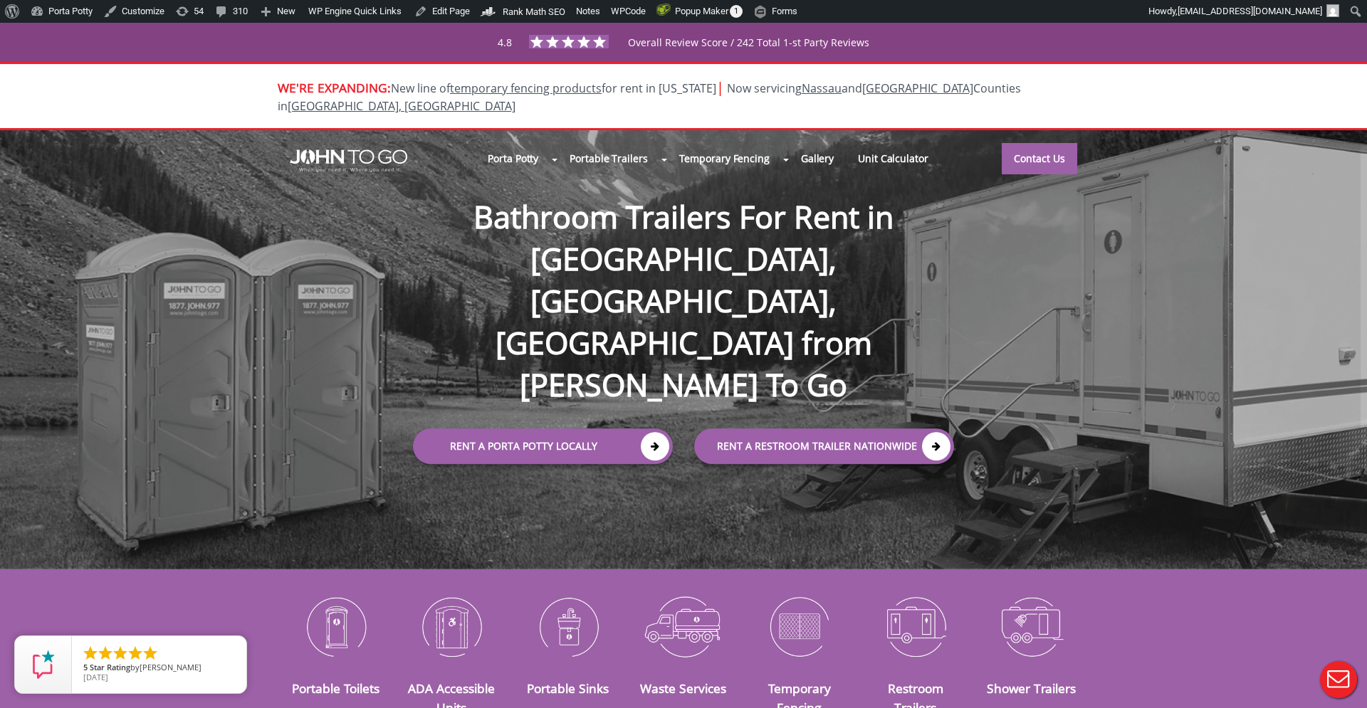
scroll to position [5, 0]
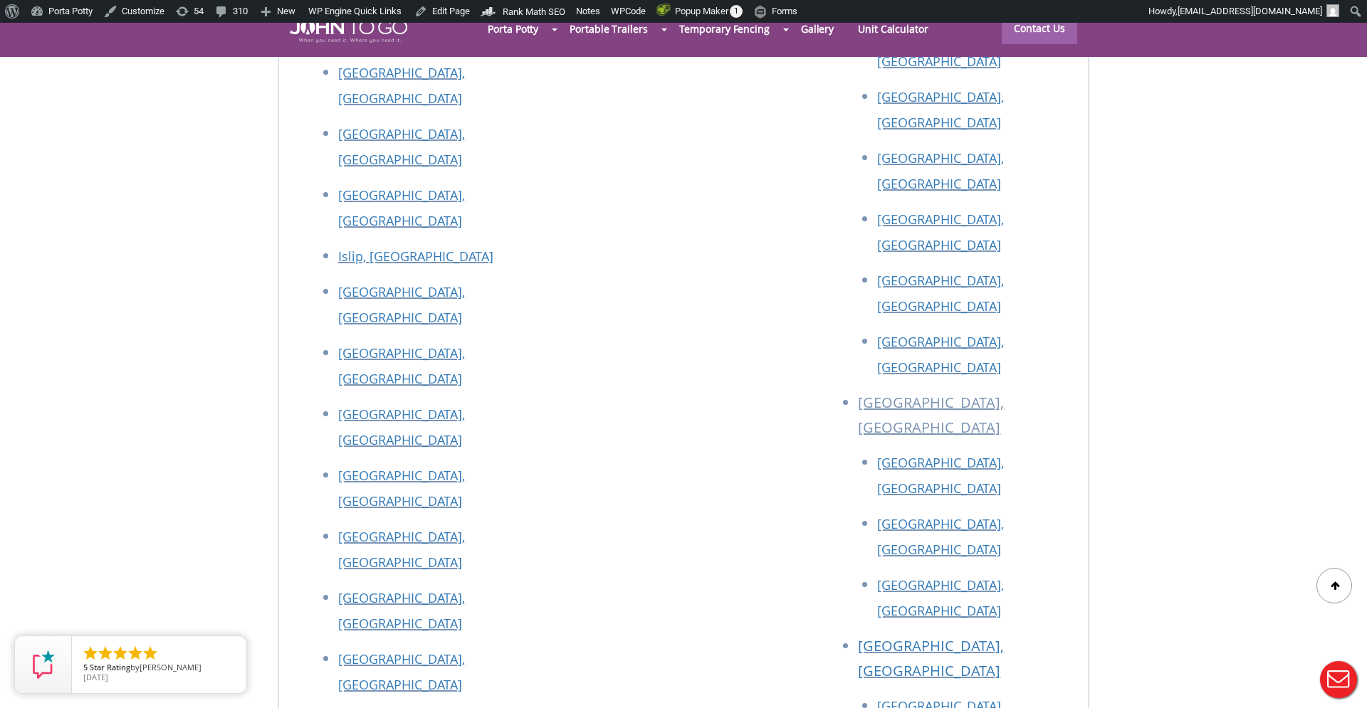
scroll to position [6437, 0]
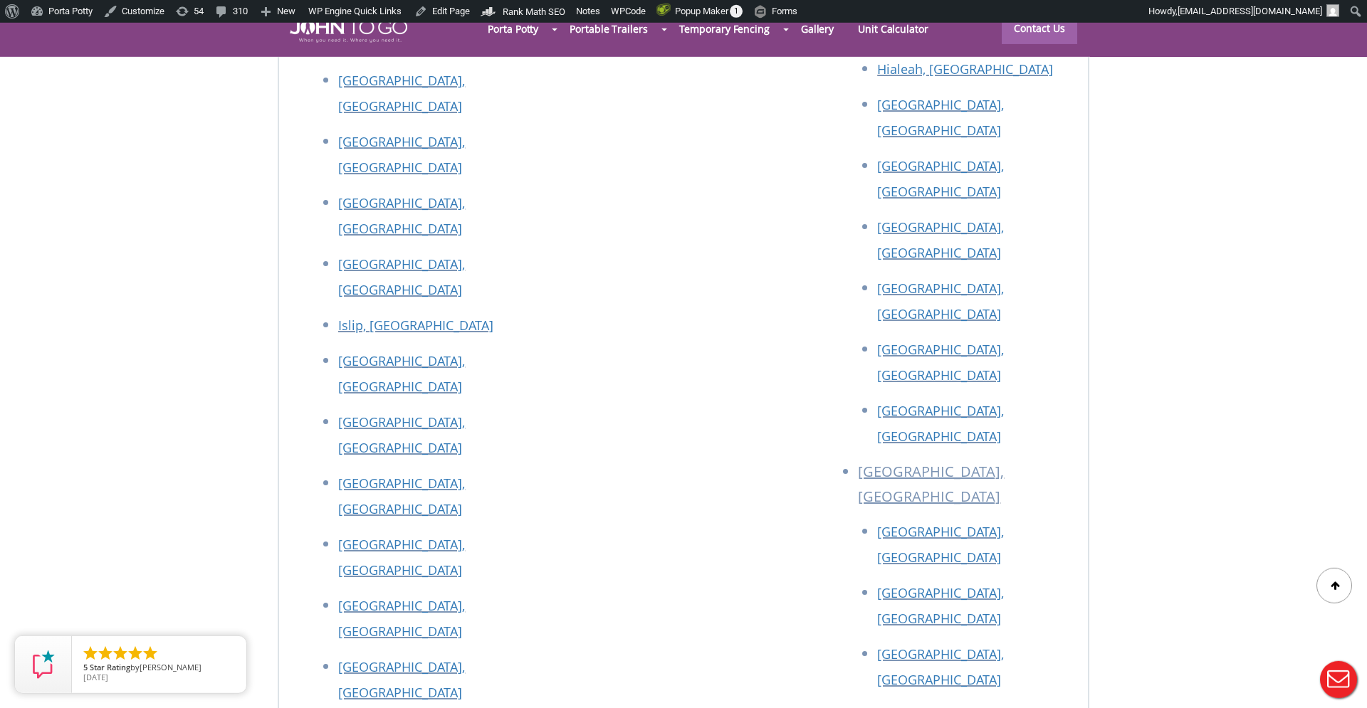
scroll to position [6359, 0]
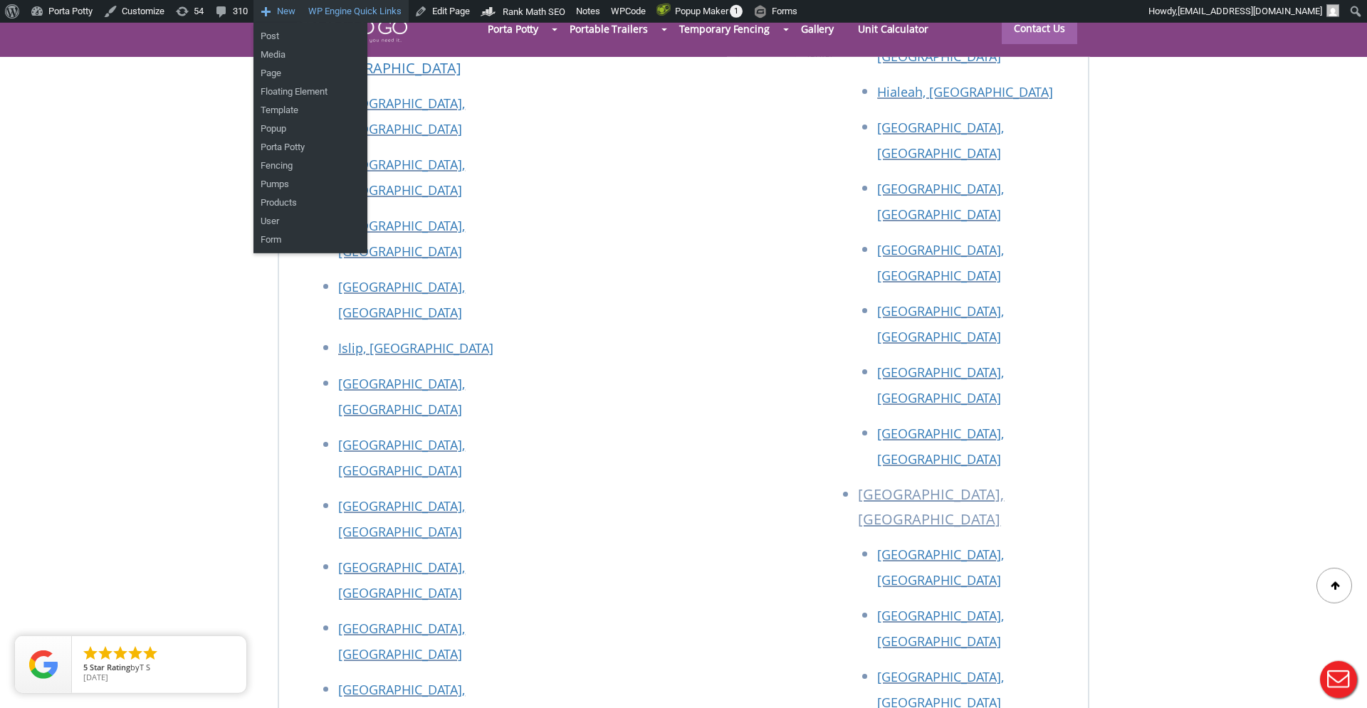
scroll to position [6356, 0]
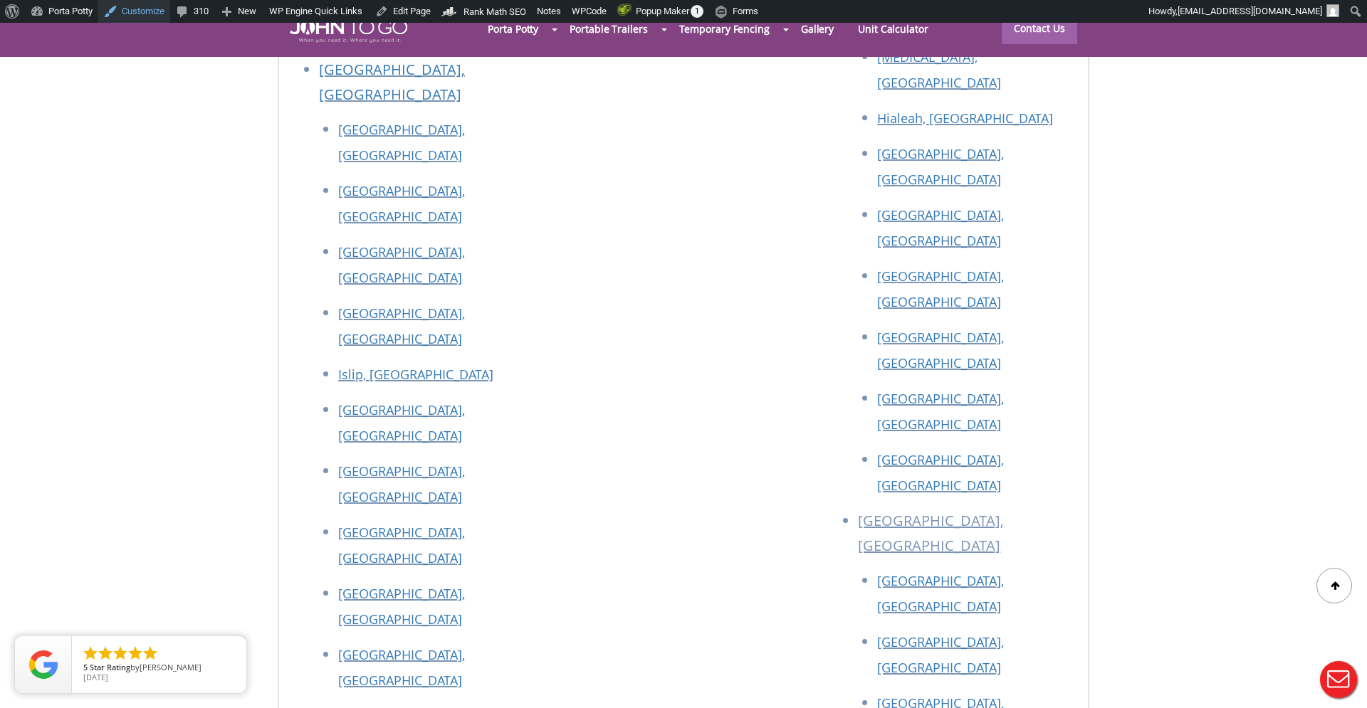
scroll to position [6331, 0]
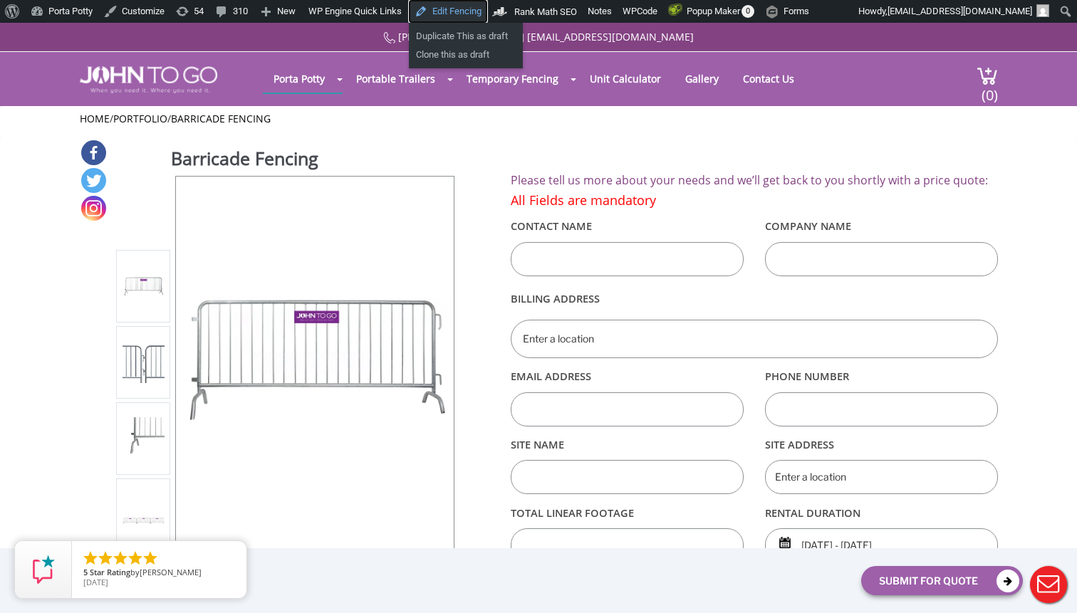
click at [462, 11] on link "Edit Fencing" at bounding box center [448, 11] width 78 height 23
